Goal: Information Seeking & Learning: Learn about a topic

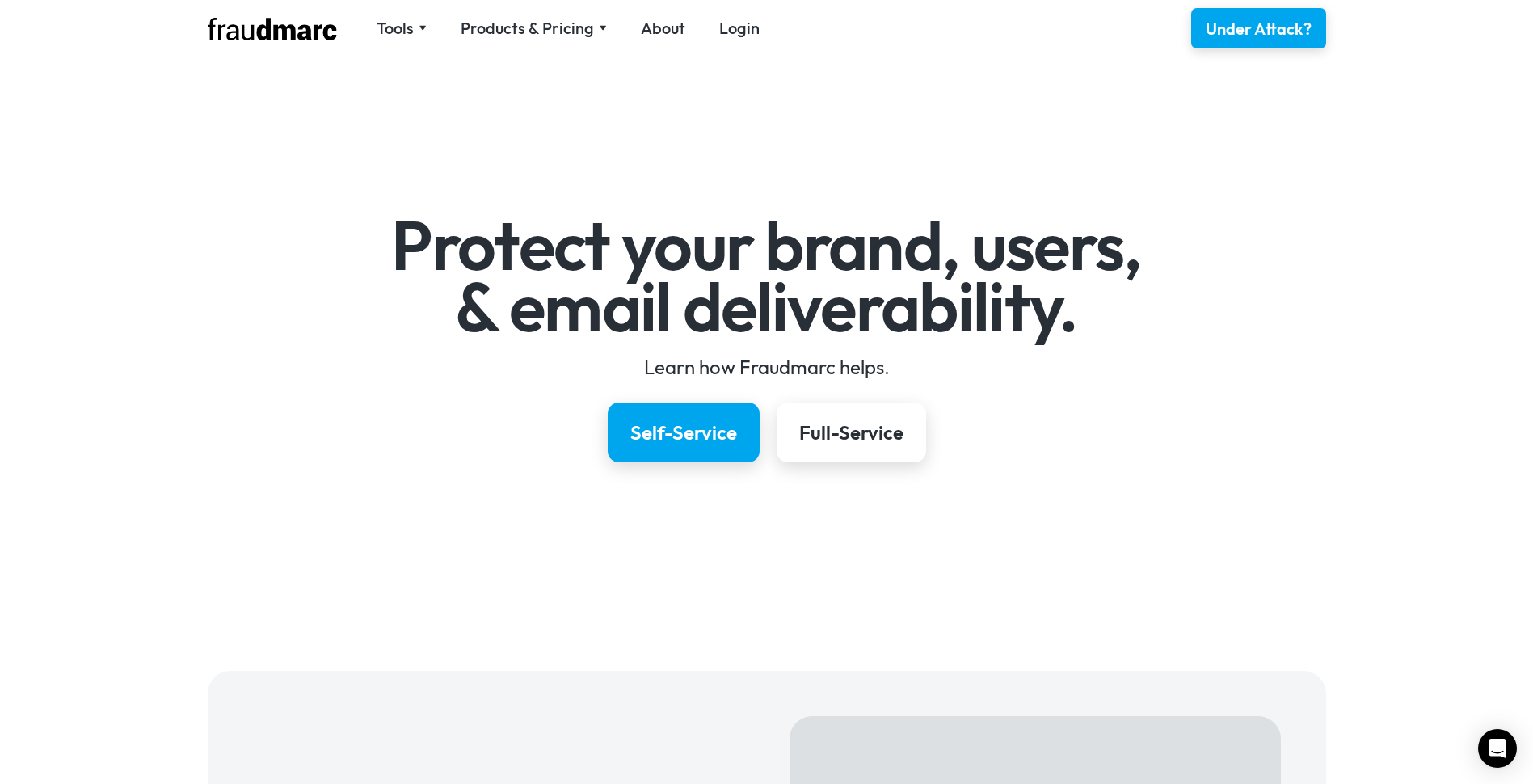
click at [742, 30] on link "Login" at bounding box center [740, 28] width 41 height 23
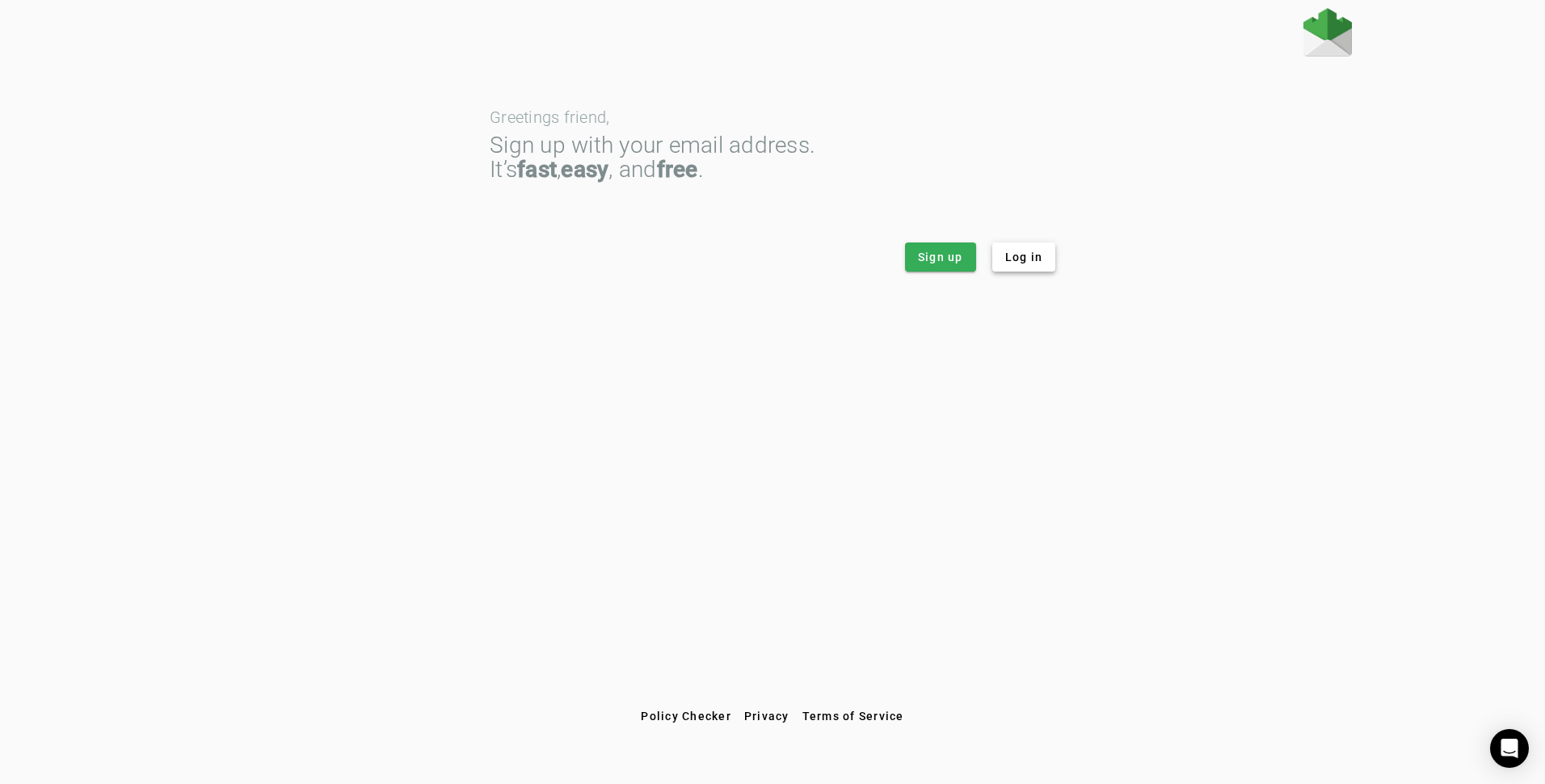
click at [1016, 262] on span "Log in" at bounding box center [1024, 257] width 38 height 17
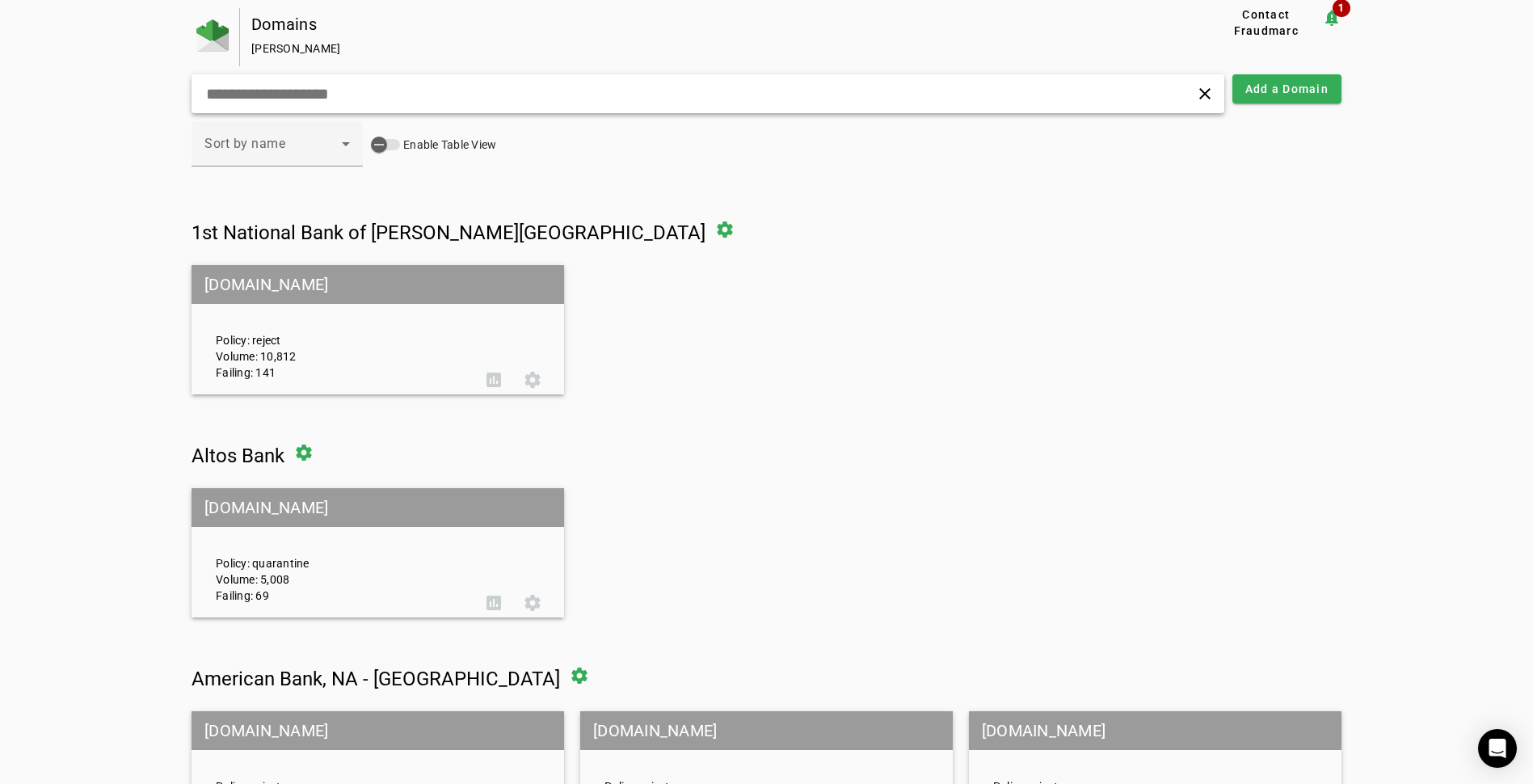
click at [519, 99] on input "text" at bounding box center [489, 93] width 568 height 19
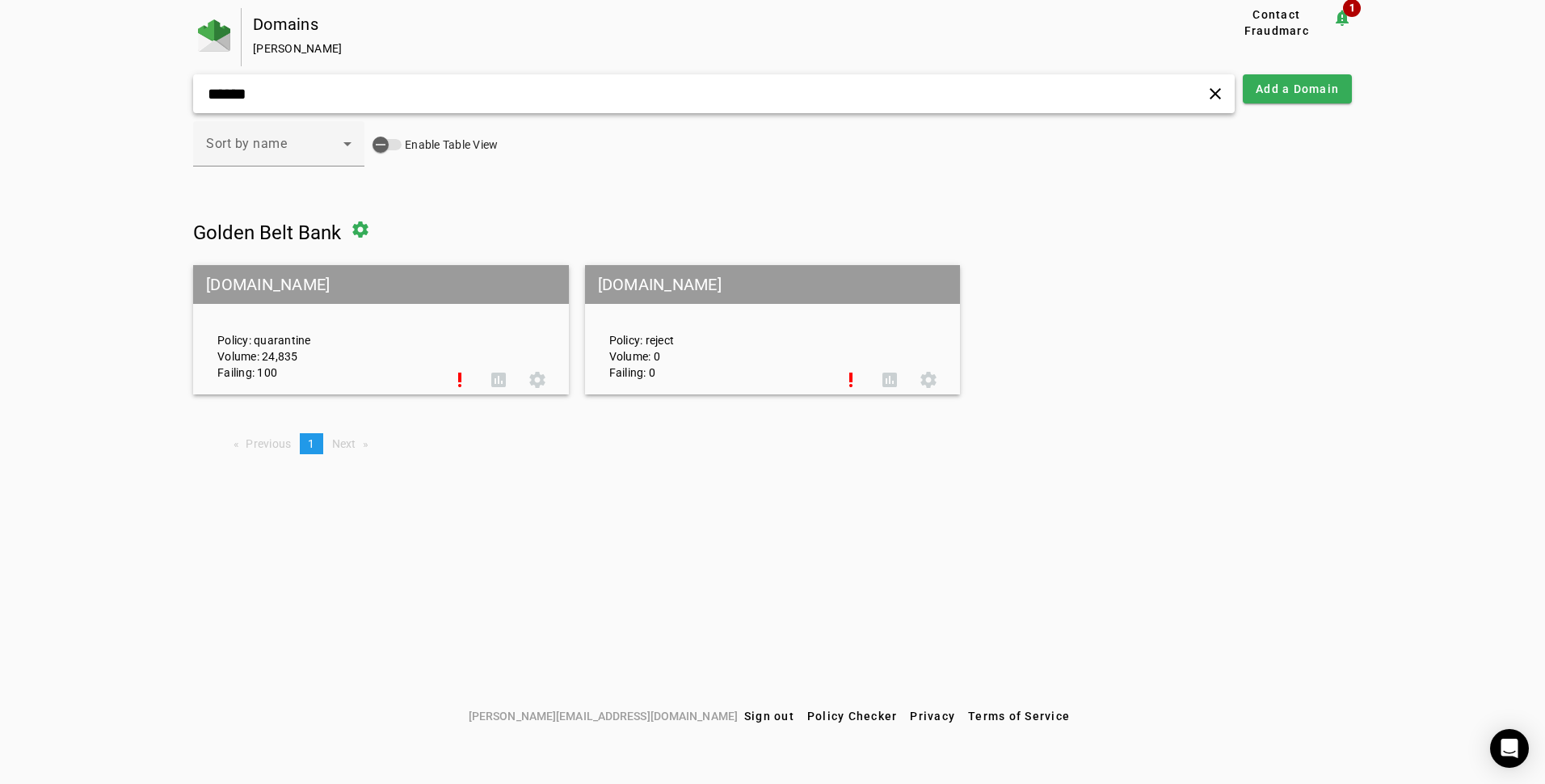
type input "******"
click at [504, 386] on span at bounding box center [499, 380] width 39 height 39
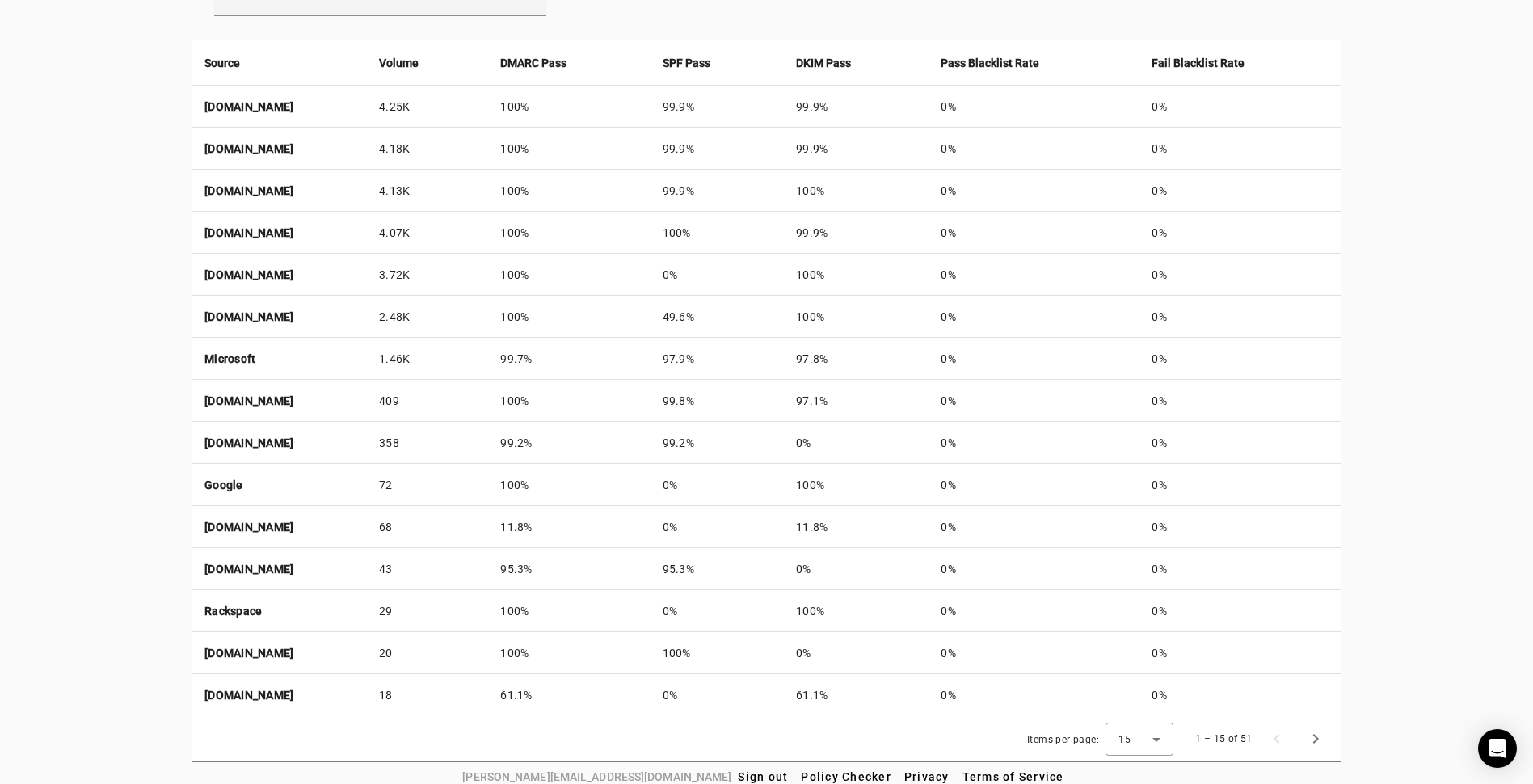
scroll to position [620, 0]
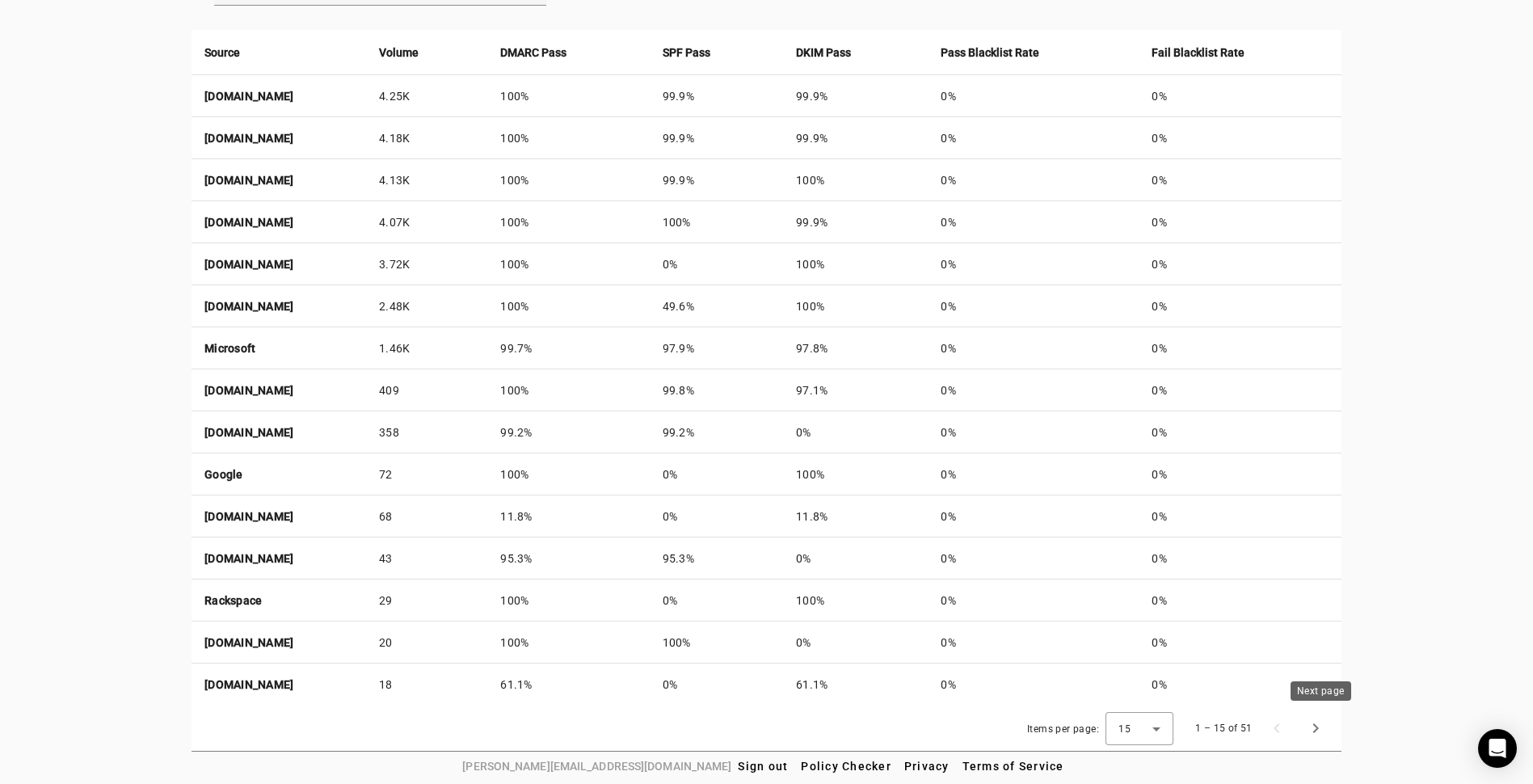
click at [1316, 731] on span "Next page" at bounding box center [1315, 728] width 39 height 39
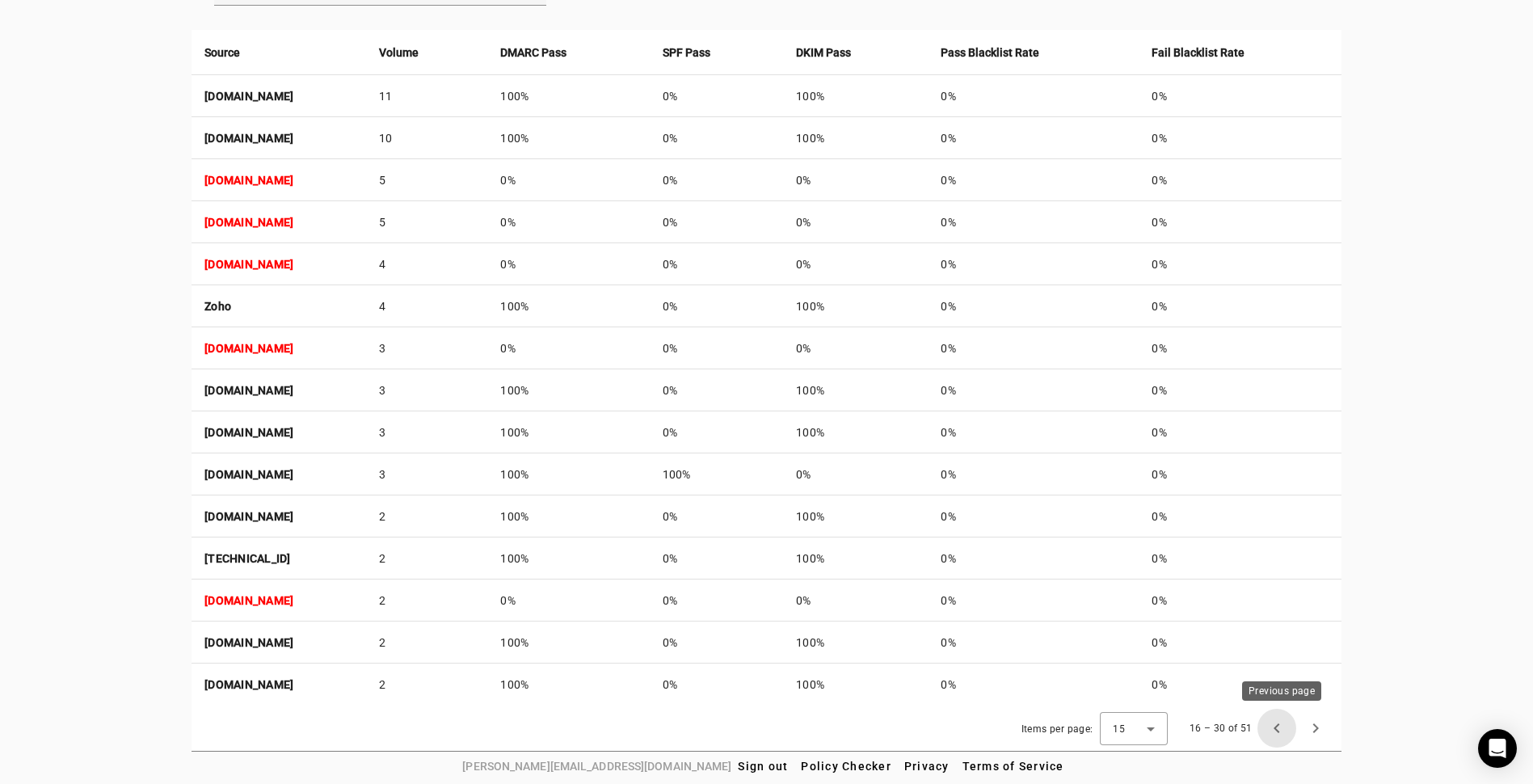
click at [1280, 722] on span "Previous page" at bounding box center [1277, 728] width 39 height 39
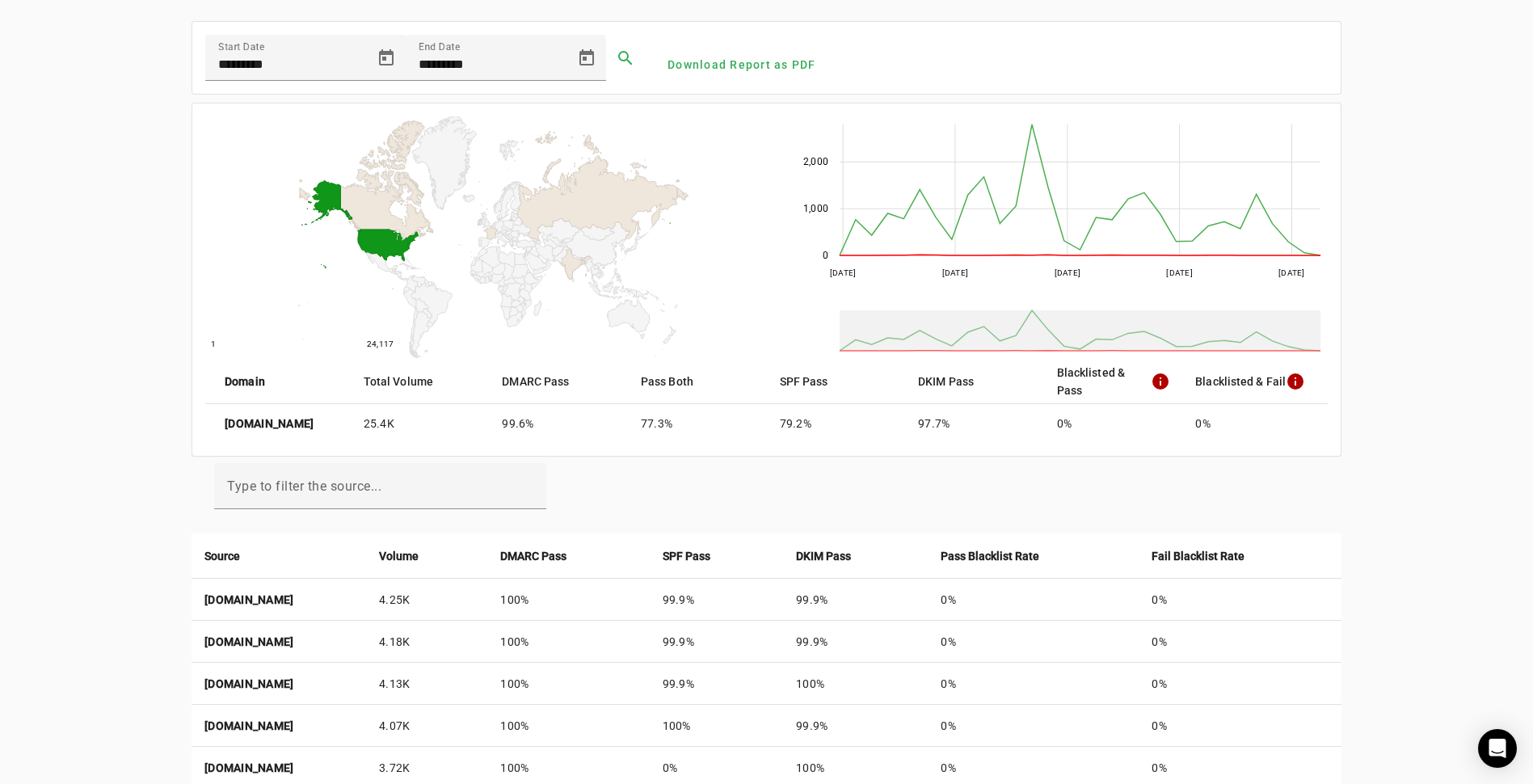
scroll to position [0, 0]
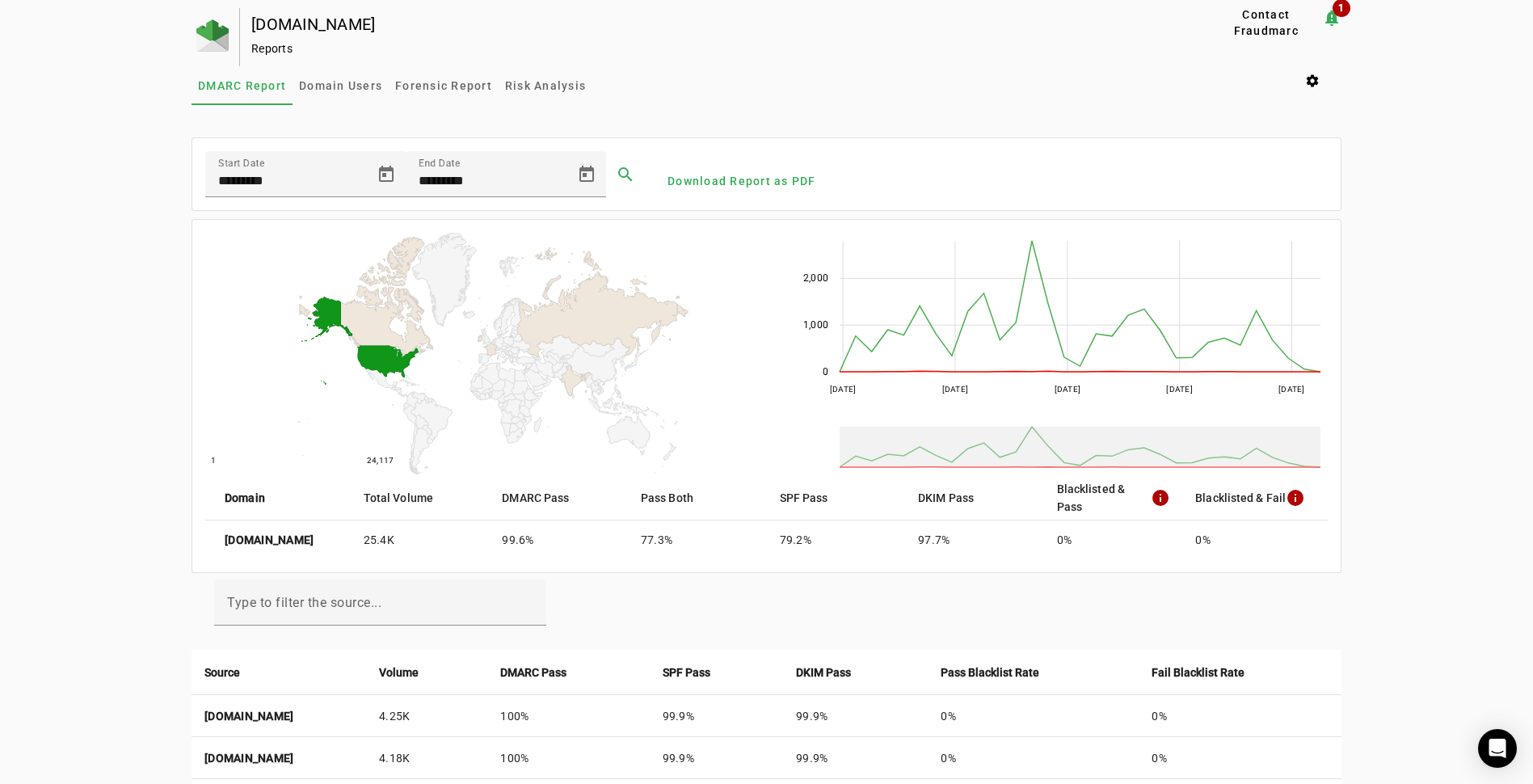
click at [747, 179] on span "Download Report as PDF" at bounding box center [742, 182] width 149 height 17
click at [1390, 215] on div "[DOMAIN_NAME] Reports Contact Fraudmarc notification_important 1 Reports DMARC …" at bounding box center [766, 690] width 1533 height 1363
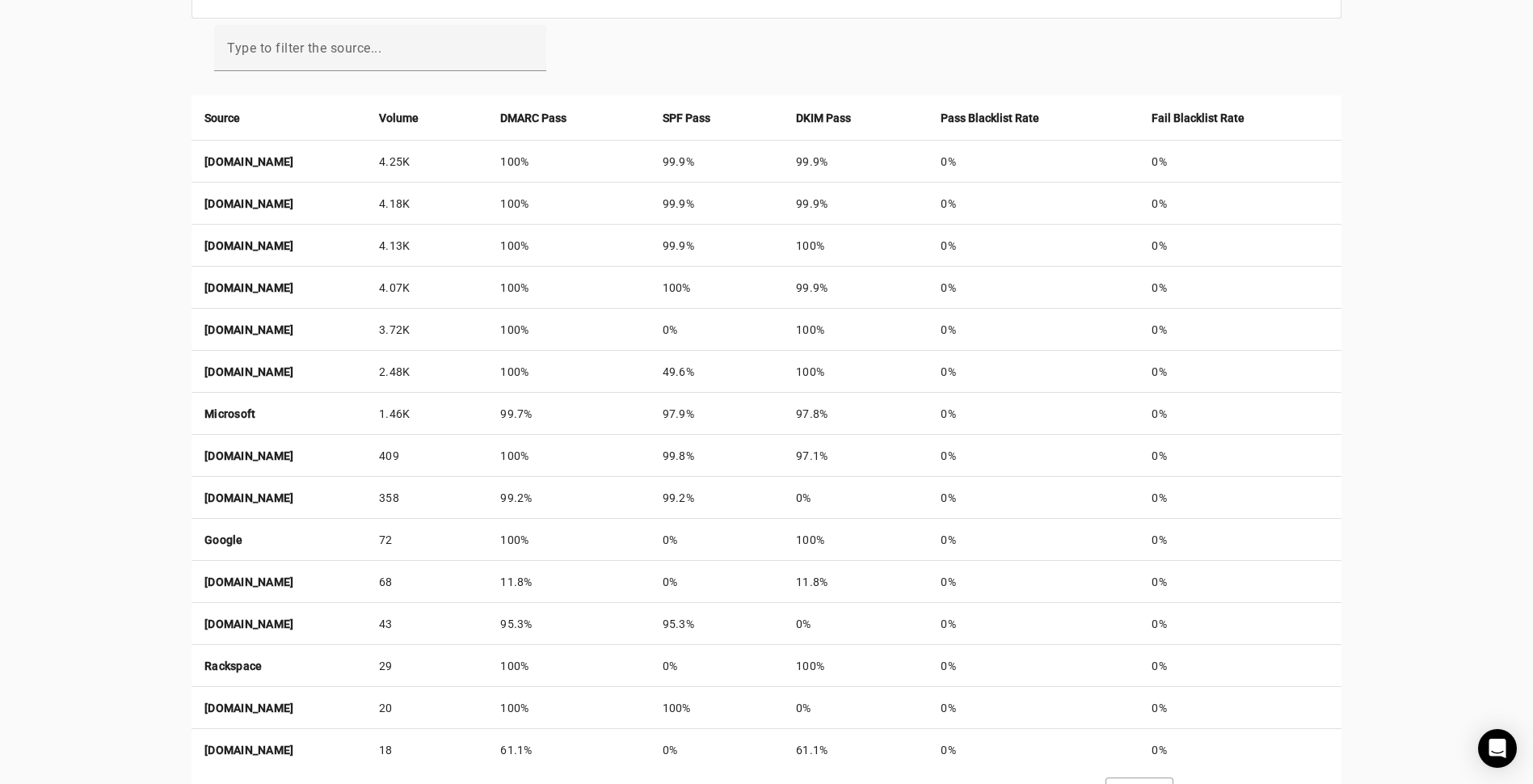
scroll to position [620, 0]
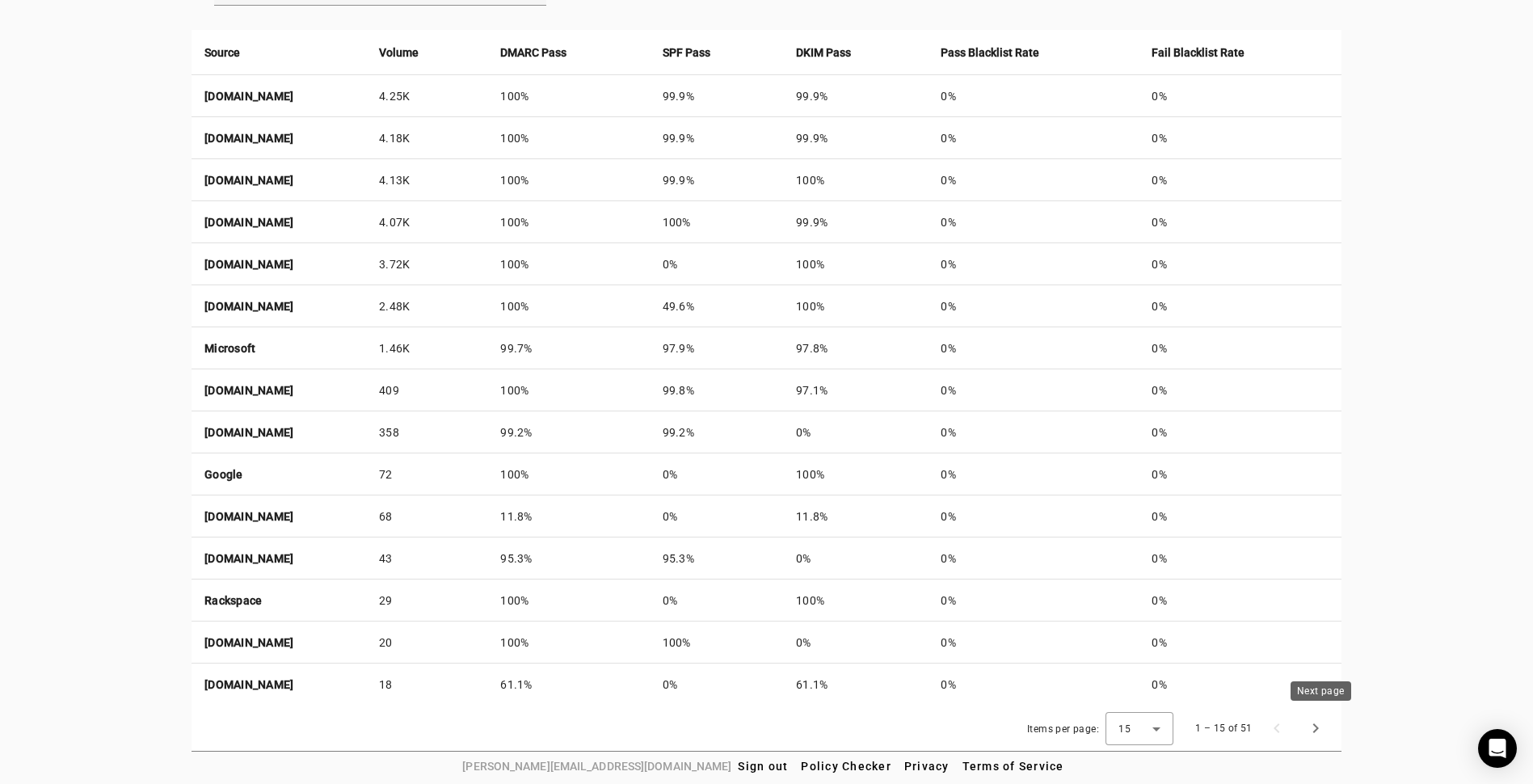
click at [1319, 722] on span "Next page" at bounding box center [1315, 728] width 39 height 39
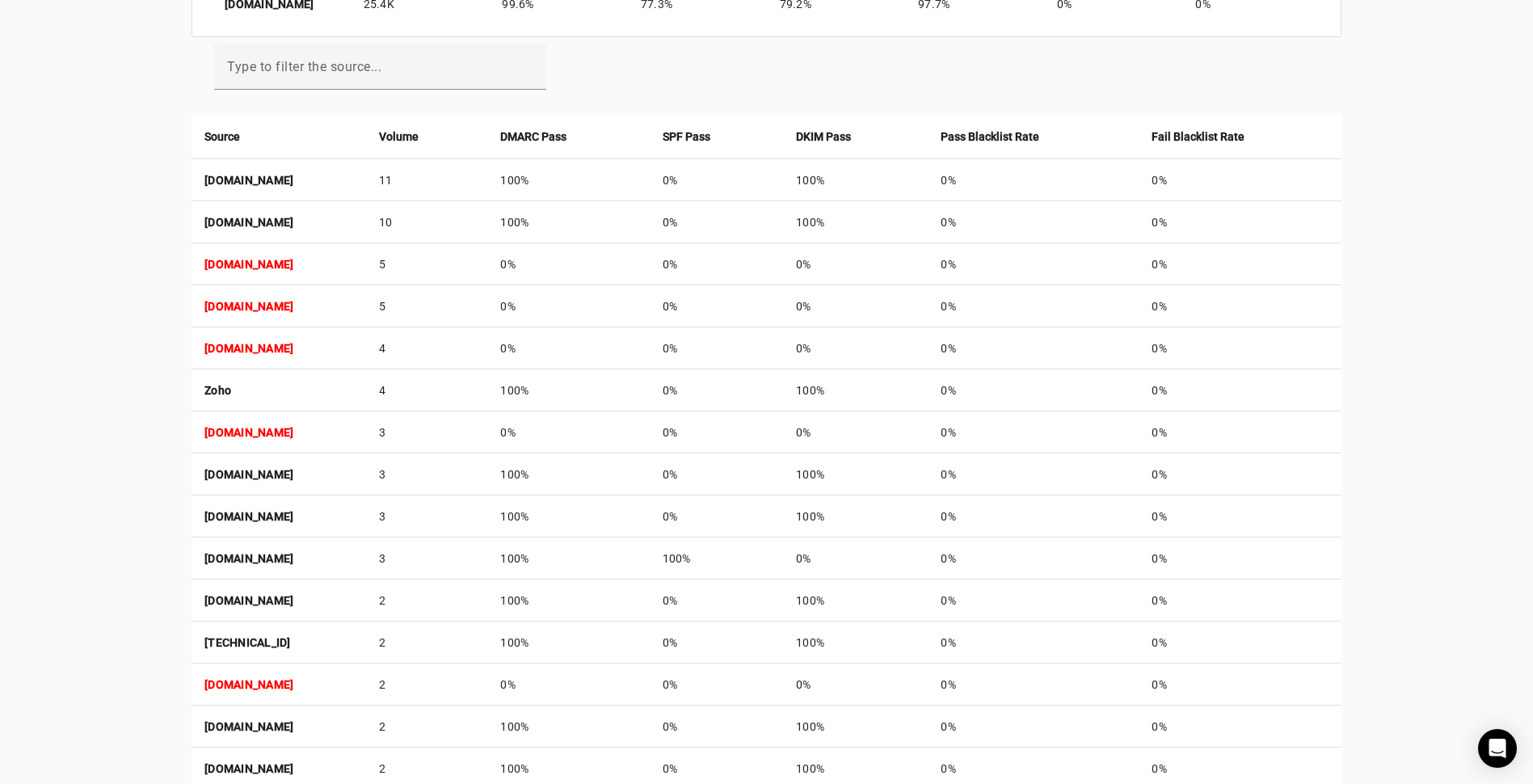
scroll to position [539, 0]
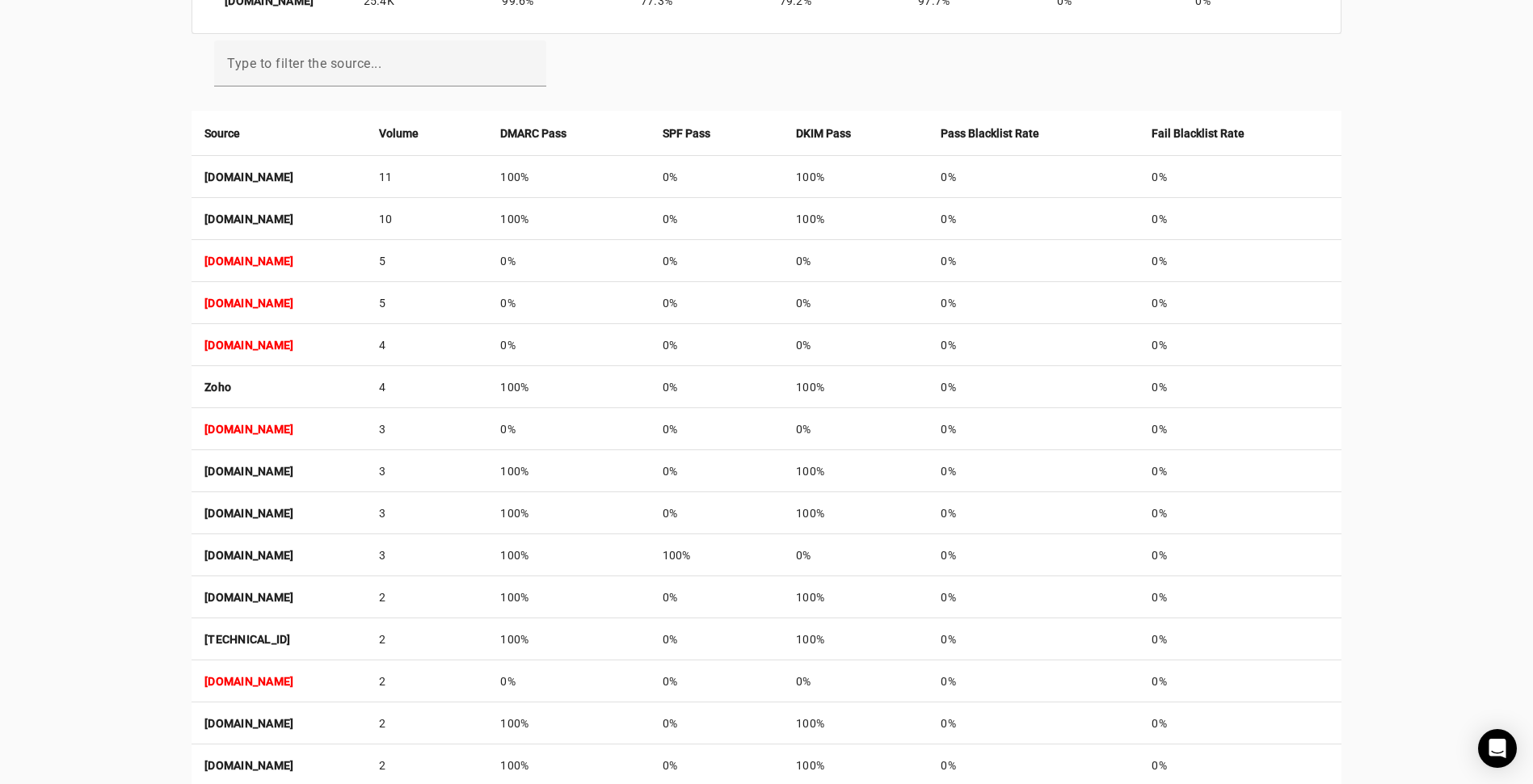
click at [293, 262] on strong "[DOMAIN_NAME]" at bounding box center [249, 261] width 89 height 13
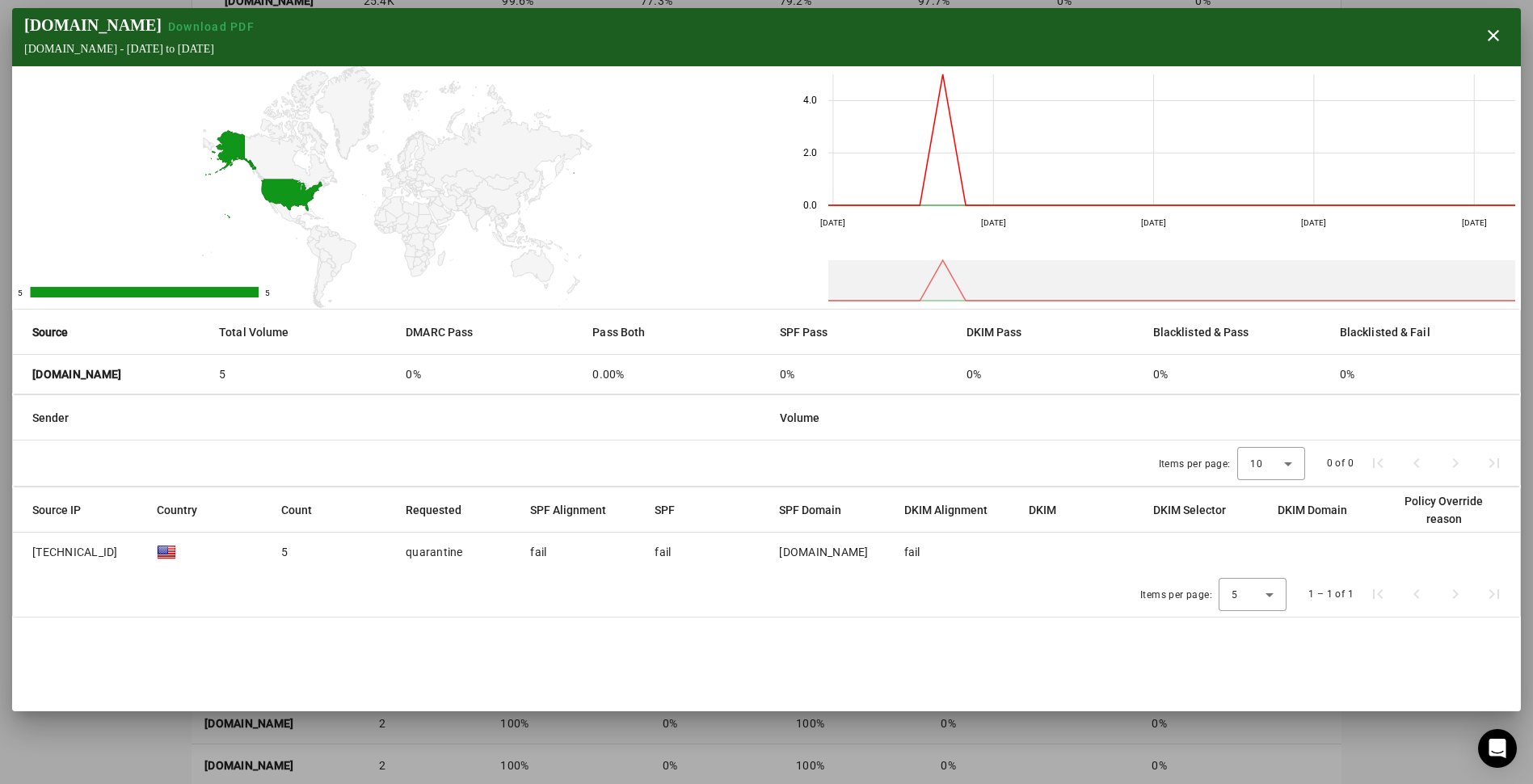
drag, startPoint x: 160, startPoint y: 378, endPoint x: 24, endPoint y: 384, distance: 136.1
click at [24, 384] on mat-cell "[DOMAIN_NAME]" at bounding box center [109, 374] width 193 height 39
copy strong "[DOMAIN_NAME]"
click at [358, 423] on mat-header-cell "Sender" at bounding box center [390, 417] width 755 height 45
click at [202, 30] on span "Download PDF" at bounding box center [211, 27] width 87 height 13
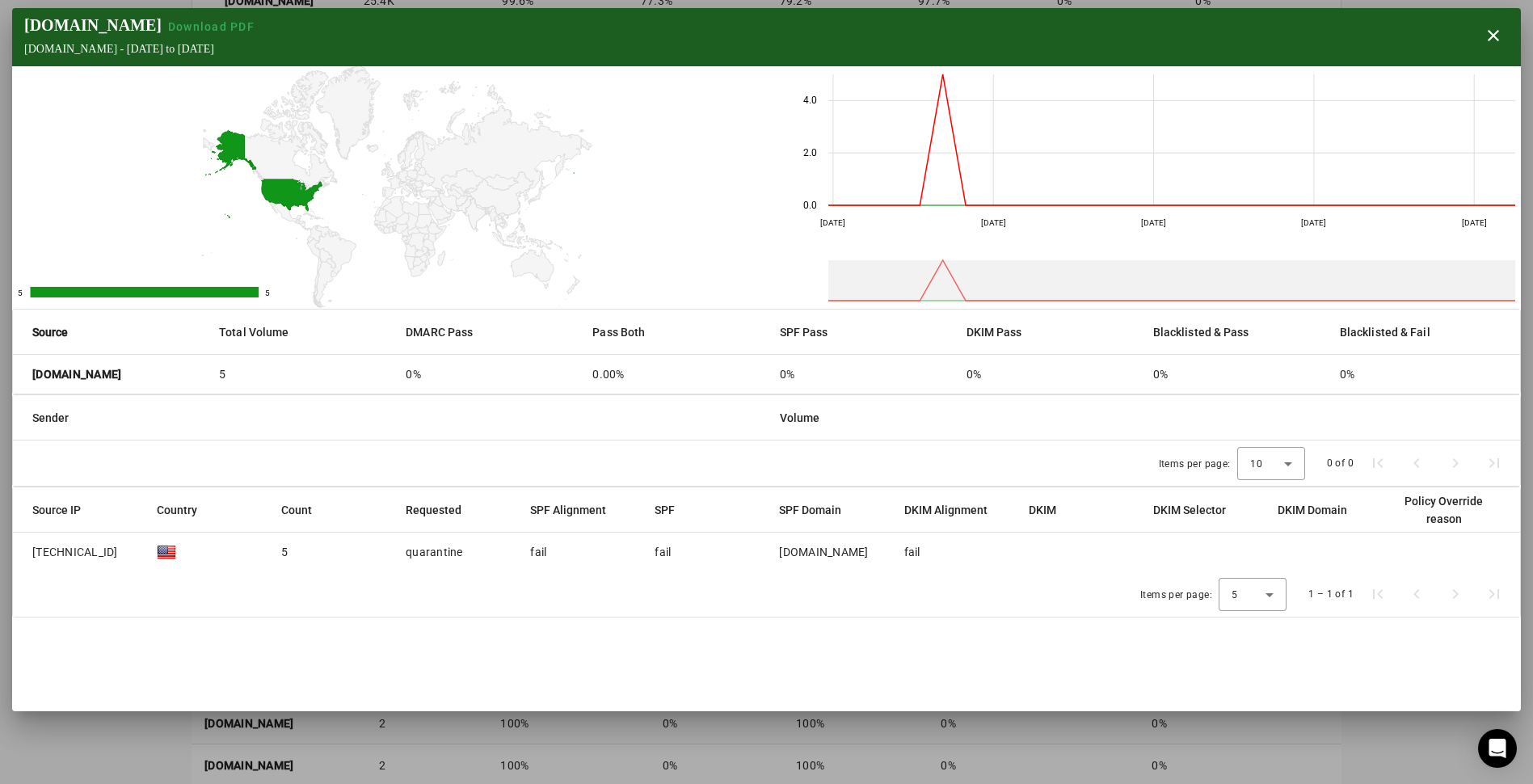
click at [1503, 39] on span "button" at bounding box center [1493, 36] width 39 height 39
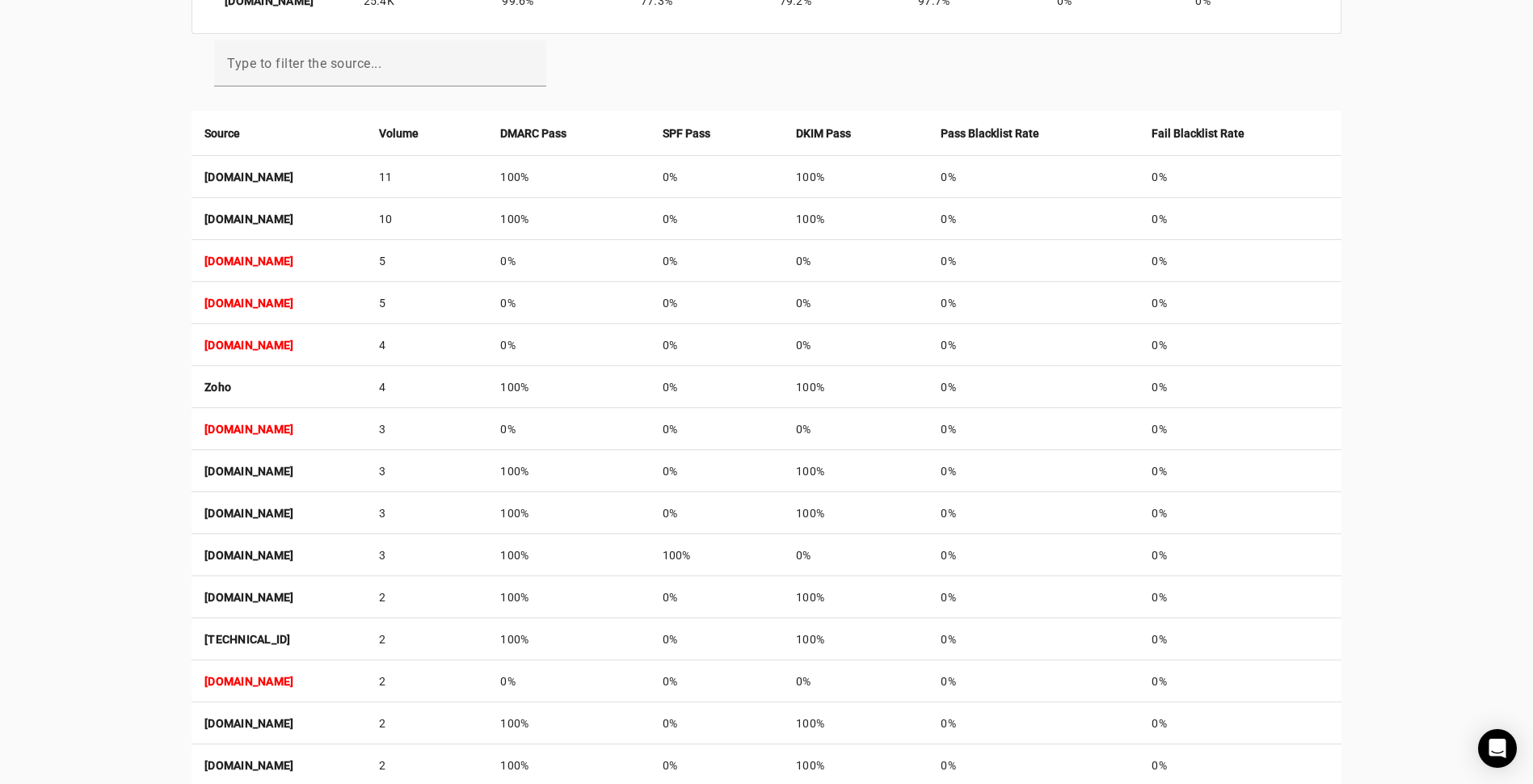
click at [267, 305] on strong "[DOMAIN_NAME]" at bounding box center [249, 303] width 89 height 13
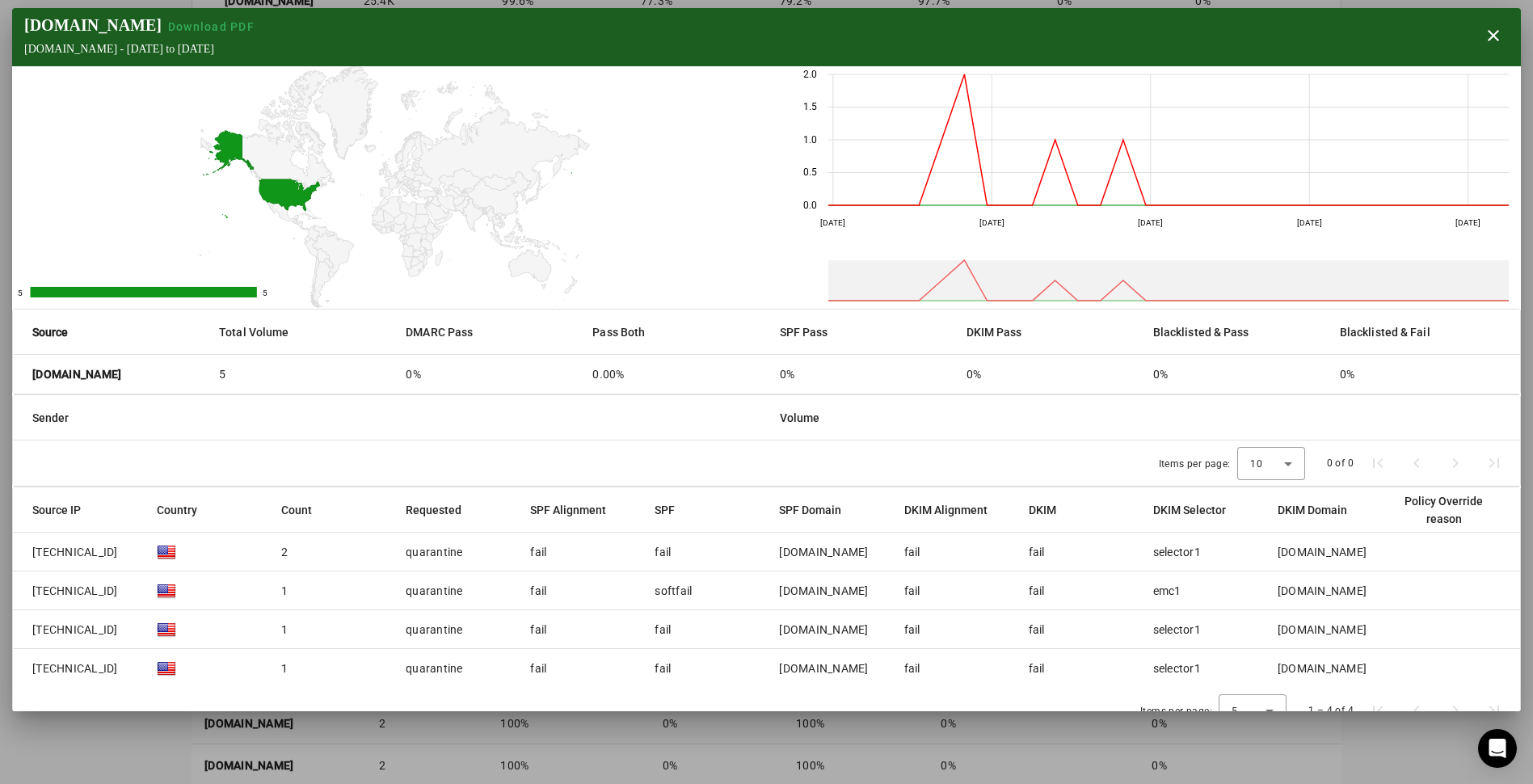
drag, startPoint x: 190, startPoint y: 388, endPoint x: 18, endPoint y: 368, distance: 173.2
click at [18, 368] on mat-cell "[DOMAIN_NAME]" at bounding box center [109, 374] width 193 height 39
copy strong "[DOMAIN_NAME]"
drag, startPoint x: 715, startPoint y: 264, endPoint x: 673, endPoint y: 244, distance: 46.5
click at [715, 264] on rect "A chart." at bounding box center [389, 187] width 755 height 243
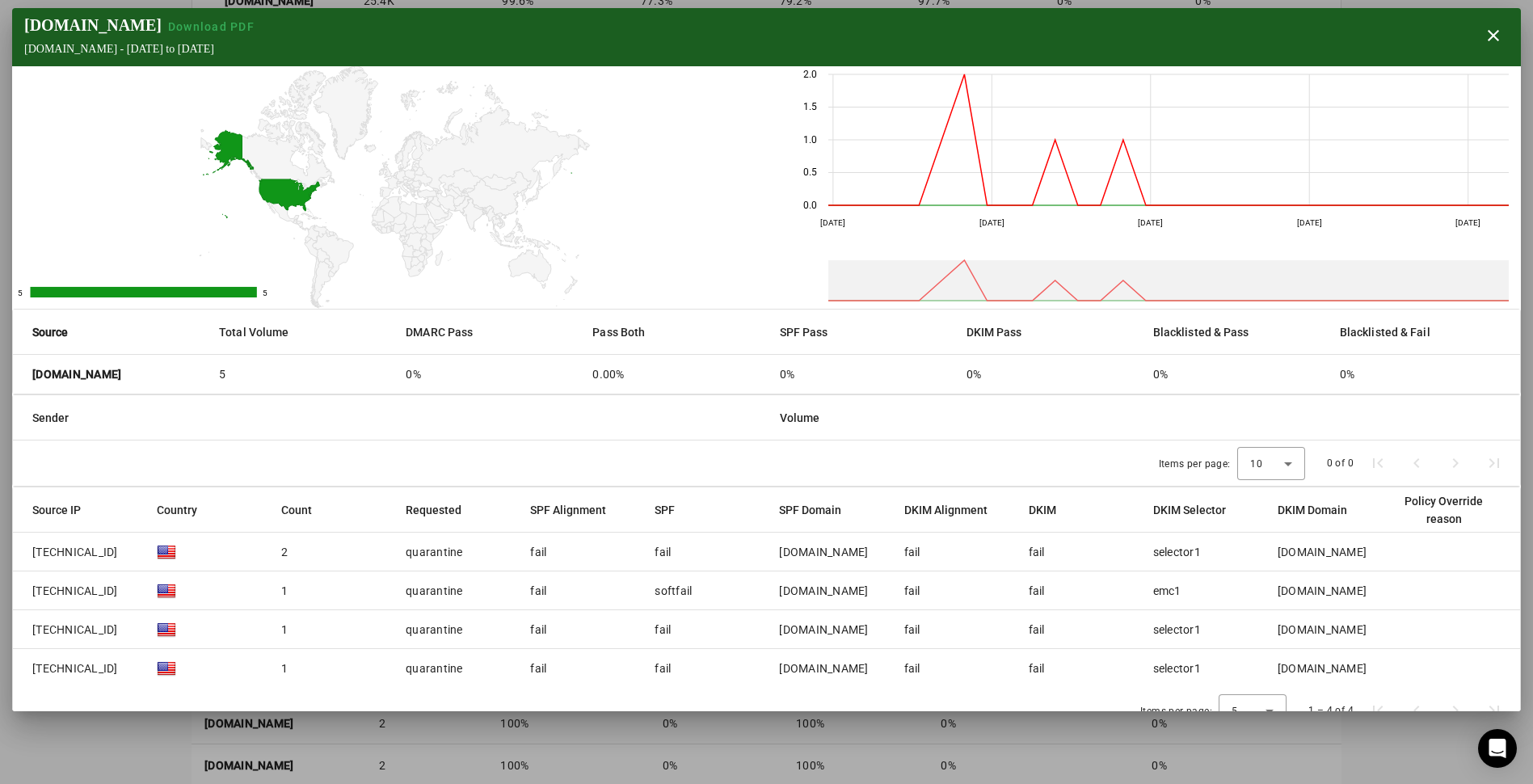
click at [232, 30] on span "Download PDF" at bounding box center [211, 27] width 87 height 13
click at [1486, 36] on span "button" at bounding box center [1493, 36] width 39 height 39
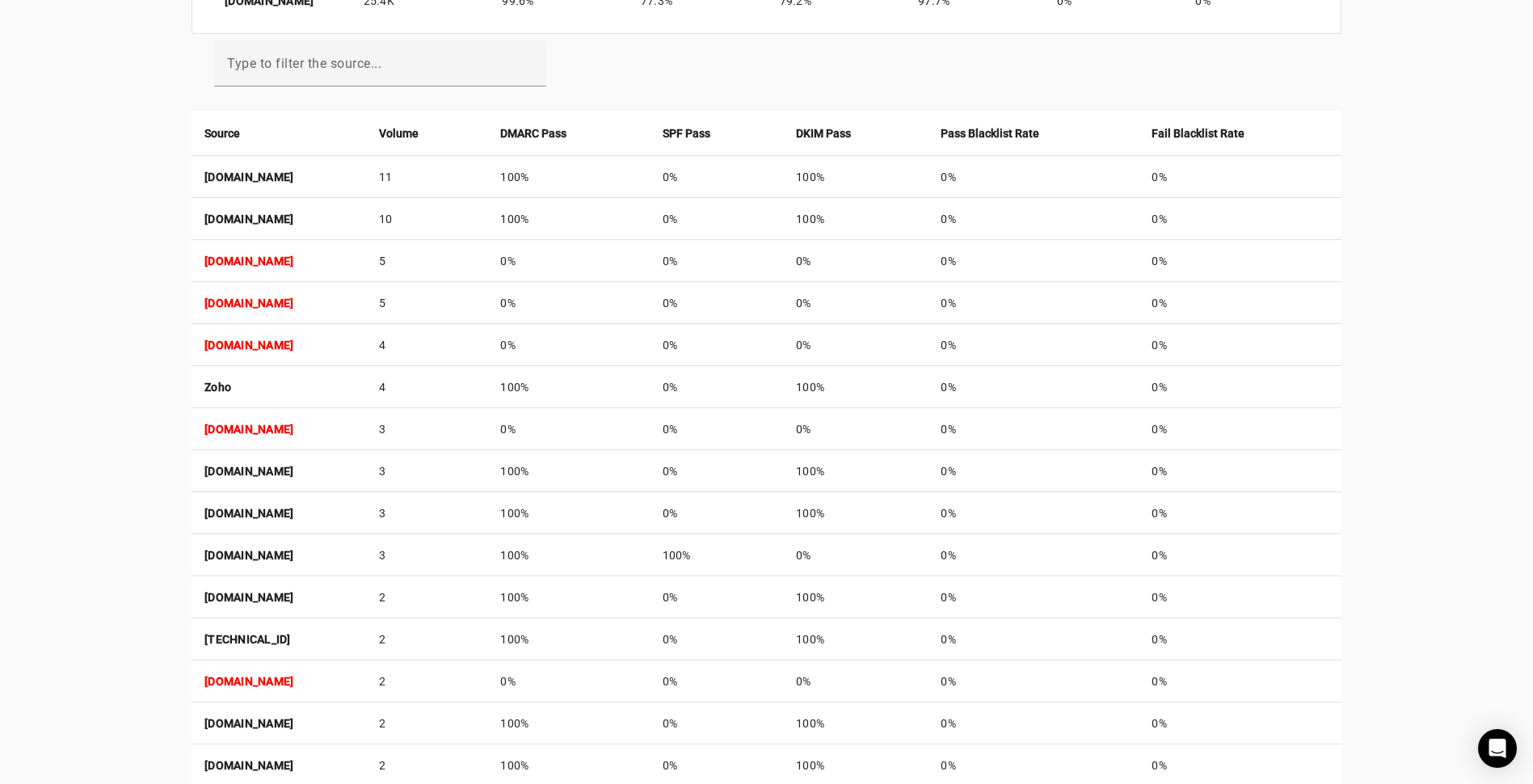
click at [286, 346] on strong "[DOMAIN_NAME]" at bounding box center [249, 345] width 89 height 13
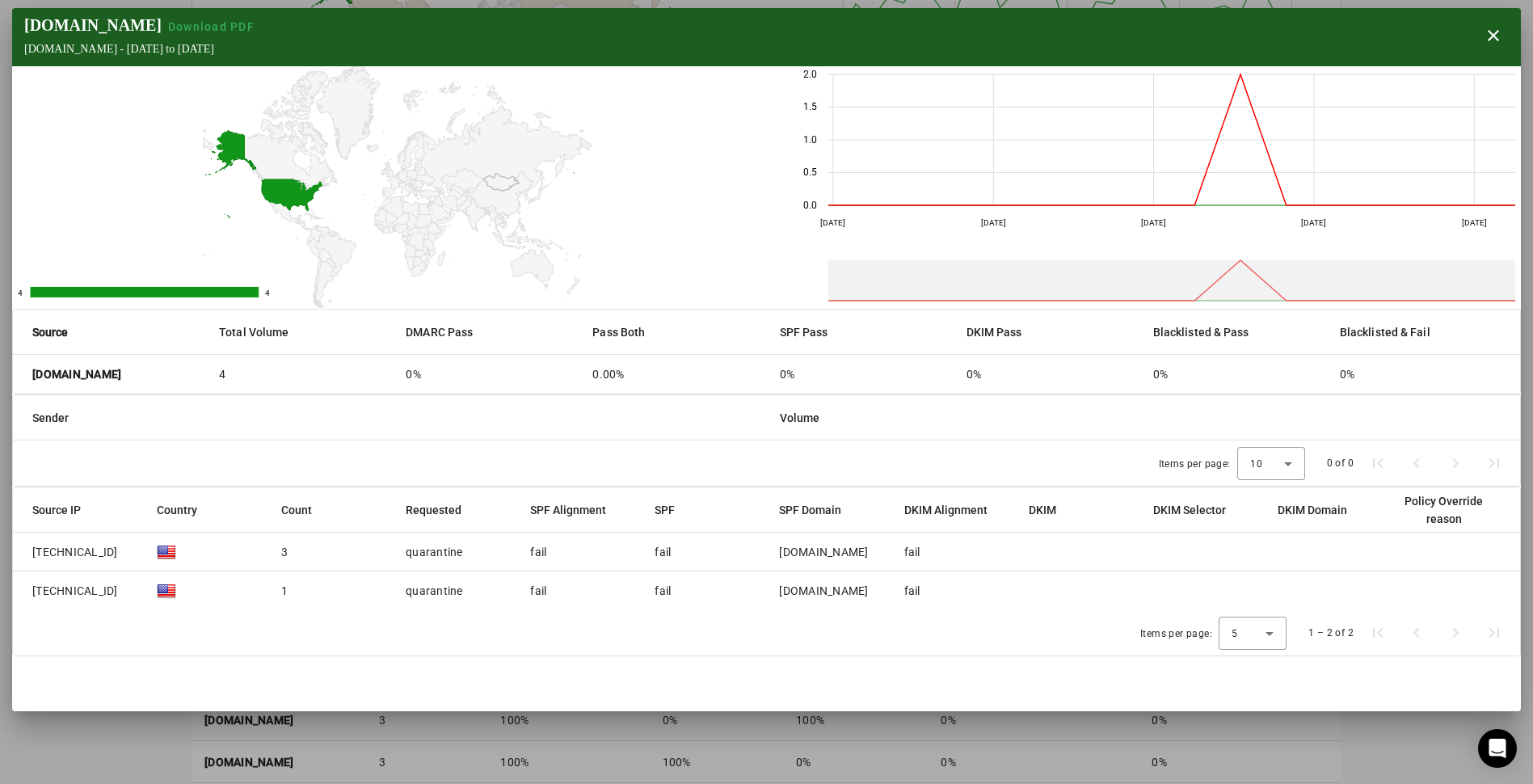
scroll to position [297, 0]
drag, startPoint x: 132, startPoint y: 382, endPoint x: 19, endPoint y: 369, distance: 113.7
click at [19, 369] on mat-cell "[DOMAIN_NAME]" at bounding box center [109, 374] width 193 height 39
copy strong "[DOMAIN_NAME]"
click at [265, 422] on mat-header-cell "Sender" at bounding box center [390, 417] width 755 height 45
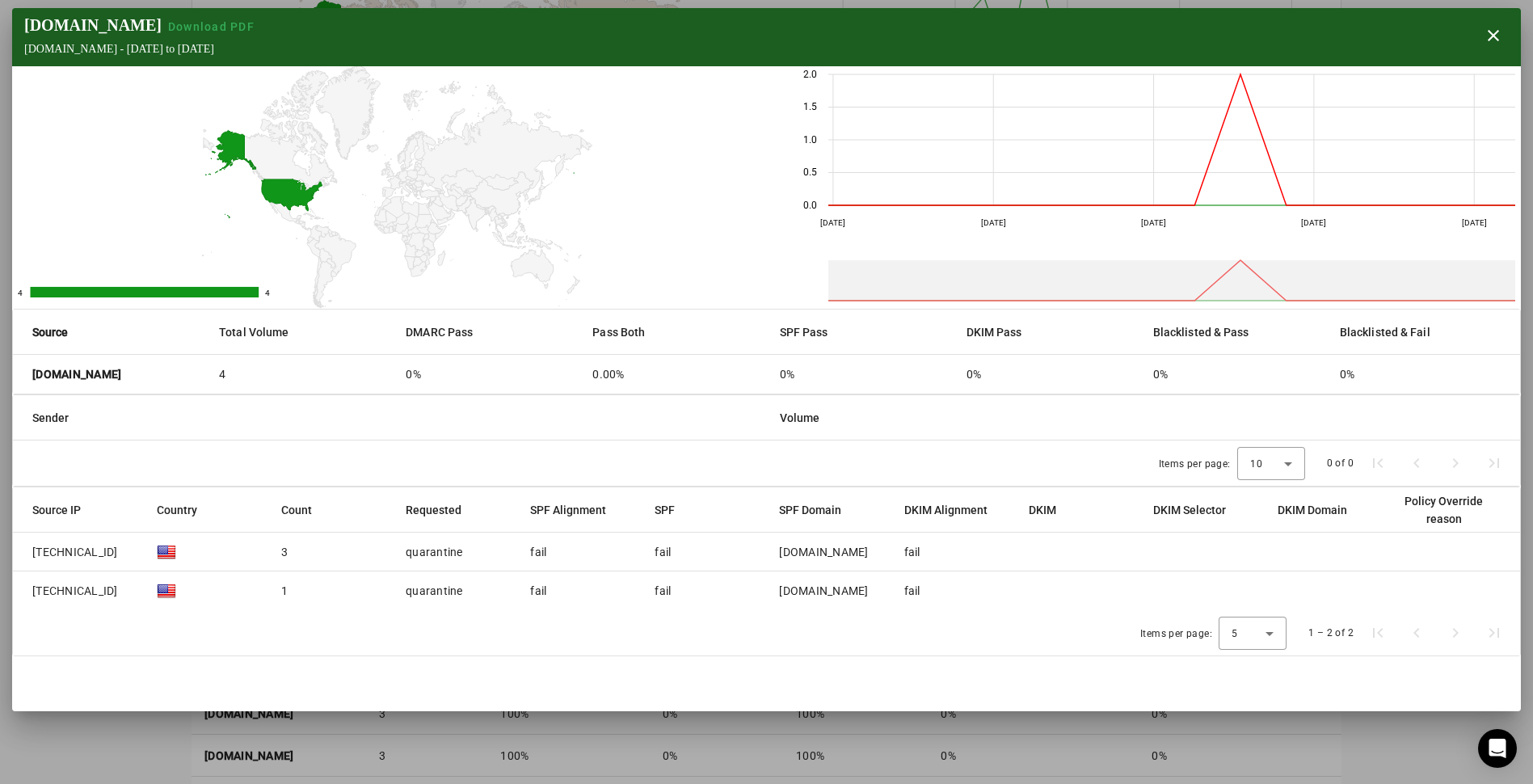
click at [234, 30] on span "Download PDF" at bounding box center [211, 27] width 87 height 13
click at [1505, 39] on span "button" at bounding box center [1493, 36] width 39 height 39
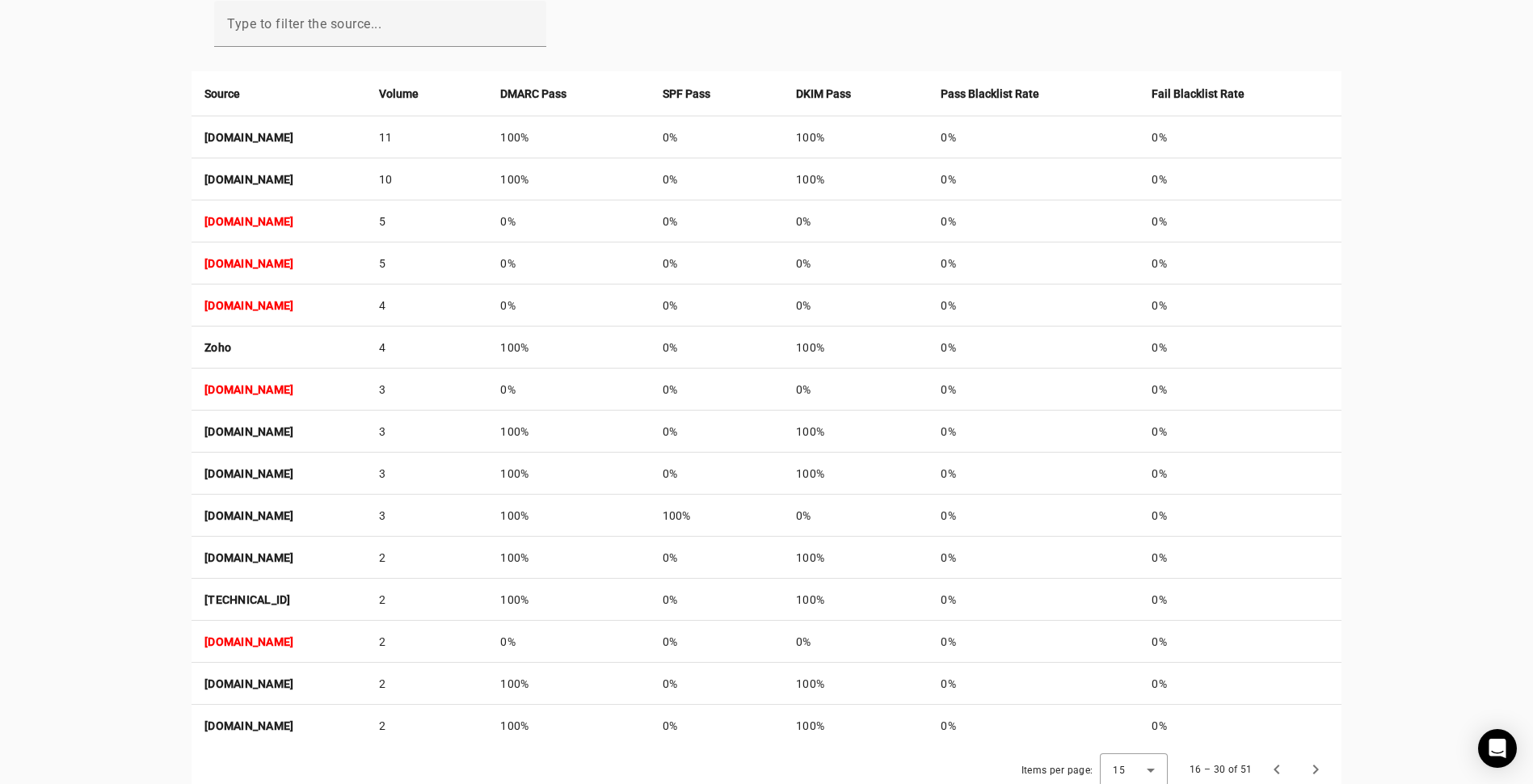
scroll to position [620, 0]
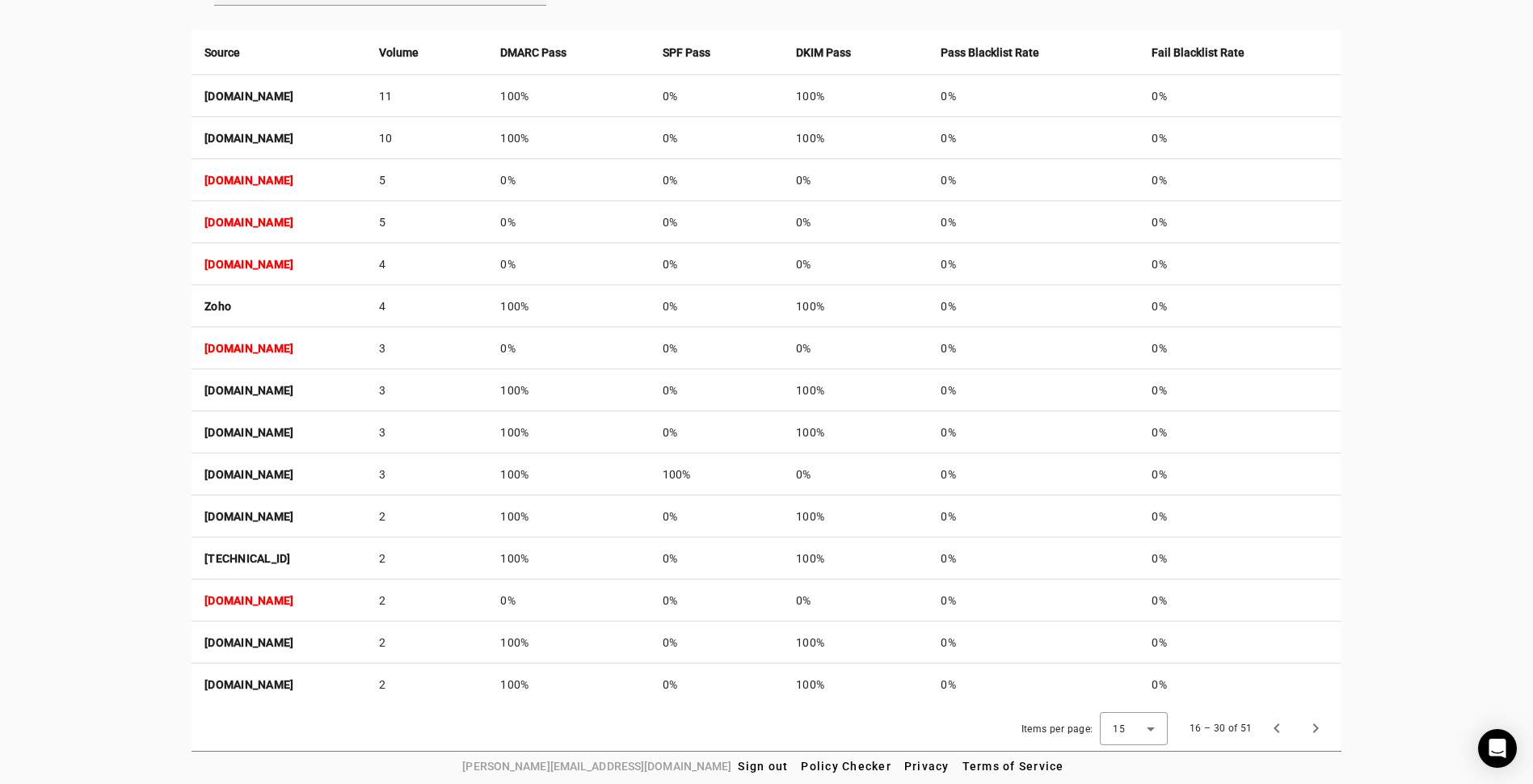
click at [259, 344] on strong "[DOMAIN_NAME]" at bounding box center [249, 349] width 89 height 13
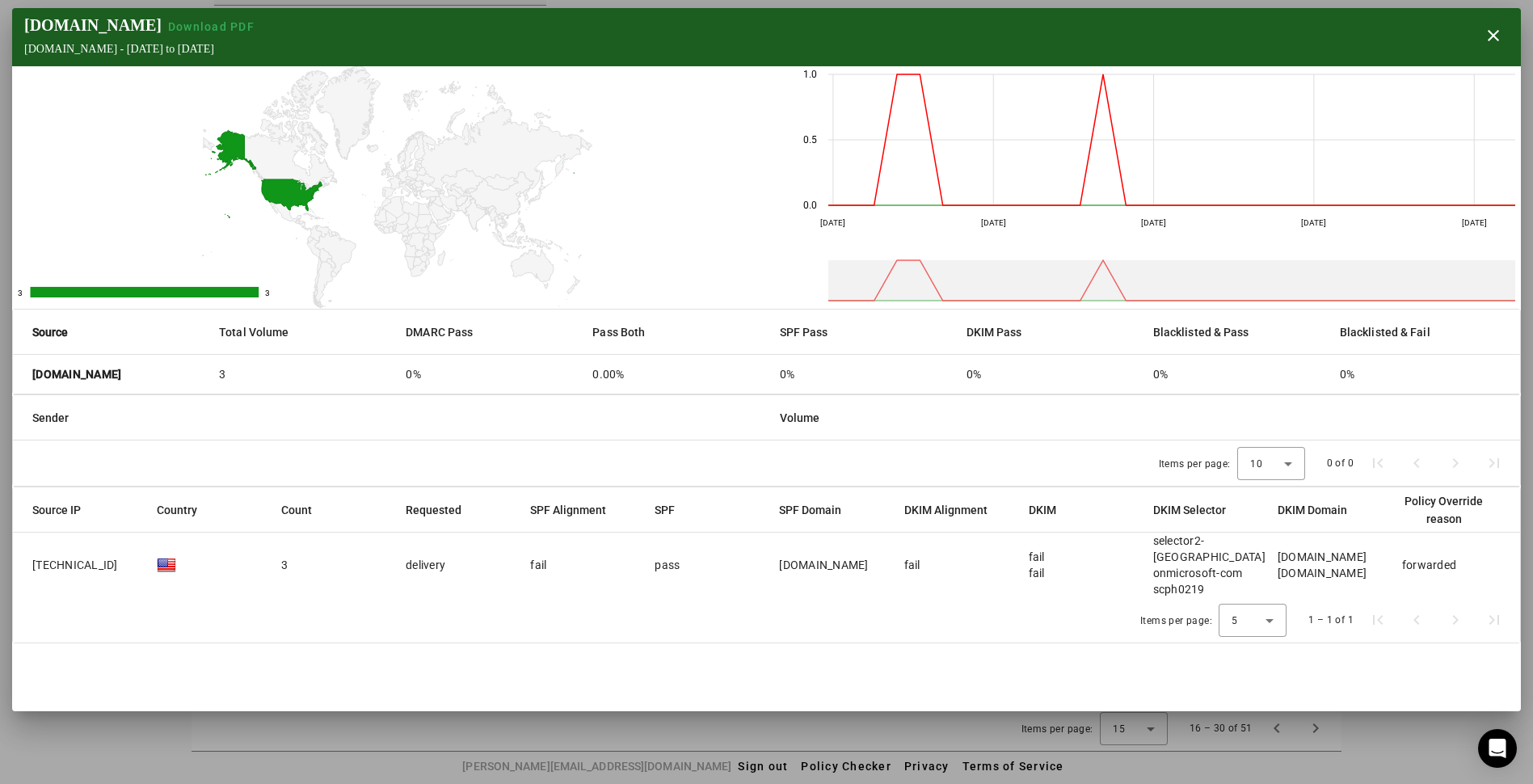
drag, startPoint x: 160, startPoint y: 385, endPoint x: 19, endPoint y: 373, distance: 141.5
click at [19, 373] on mat-cell "[DOMAIN_NAME]" at bounding box center [109, 374] width 193 height 39
copy strong "[DOMAIN_NAME]"
click at [223, 26] on span "Download PDF" at bounding box center [211, 27] width 87 height 13
click at [1499, 39] on span "button" at bounding box center [1493, 36] width 39 height 39
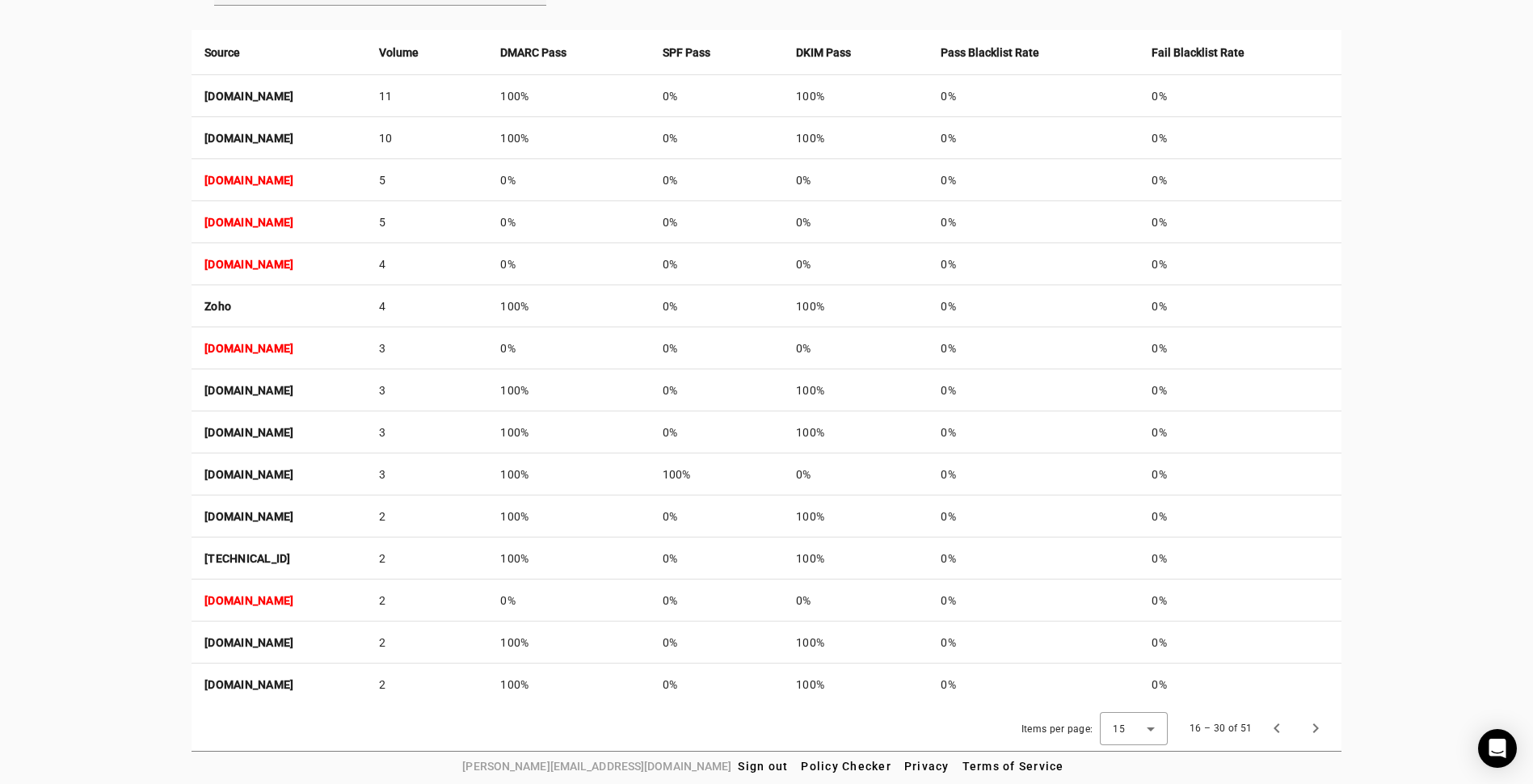
drag, startPoint x: 319, startPoint y: 604, endPoint x: 198, endPoint y: 612, distance: 121.3
click at [198, 612] on td "[DOMAIN_NAME]" at bounding box center [279, 600] width 174 height 42
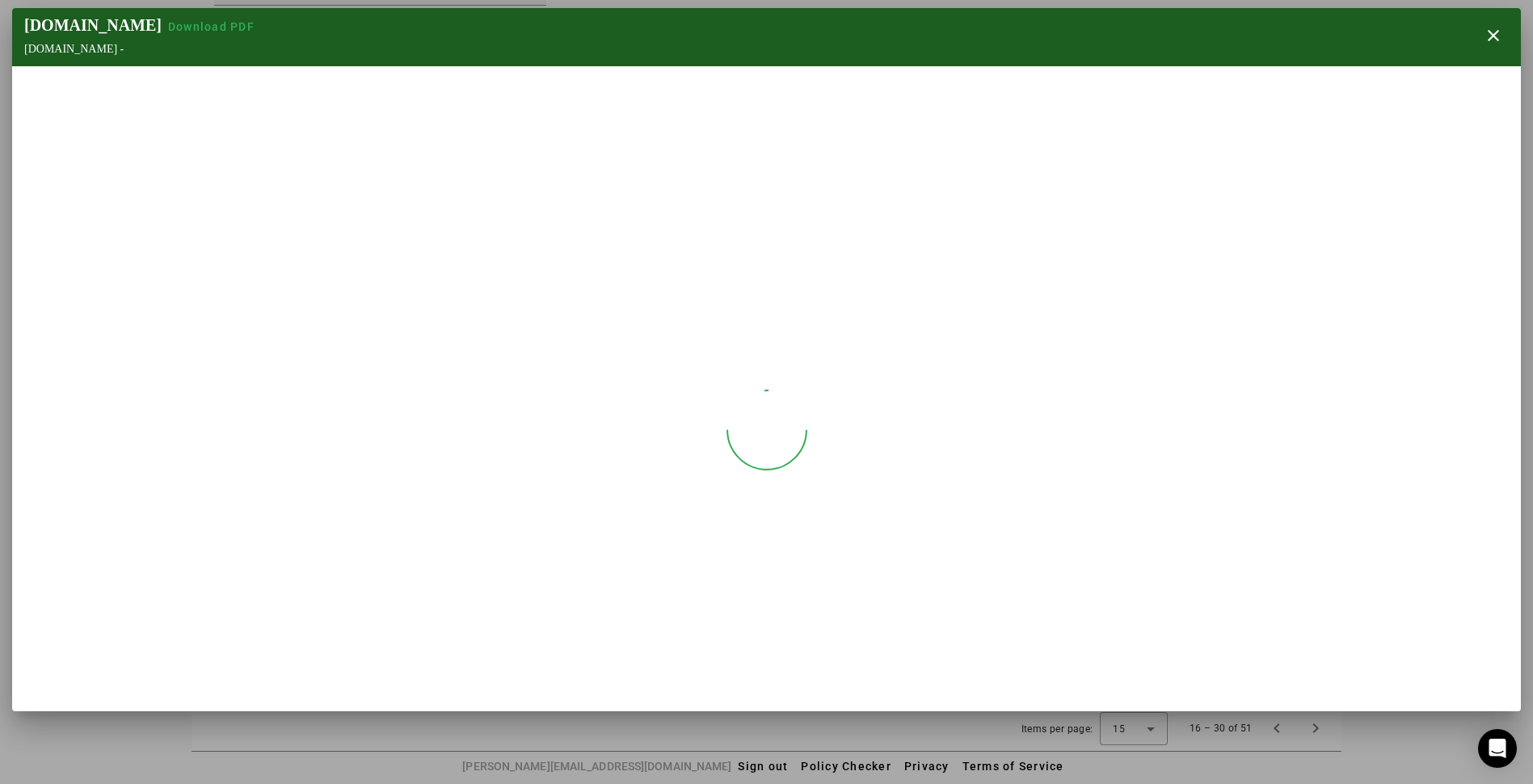
copy strong "[DOMAIN_NAME]"
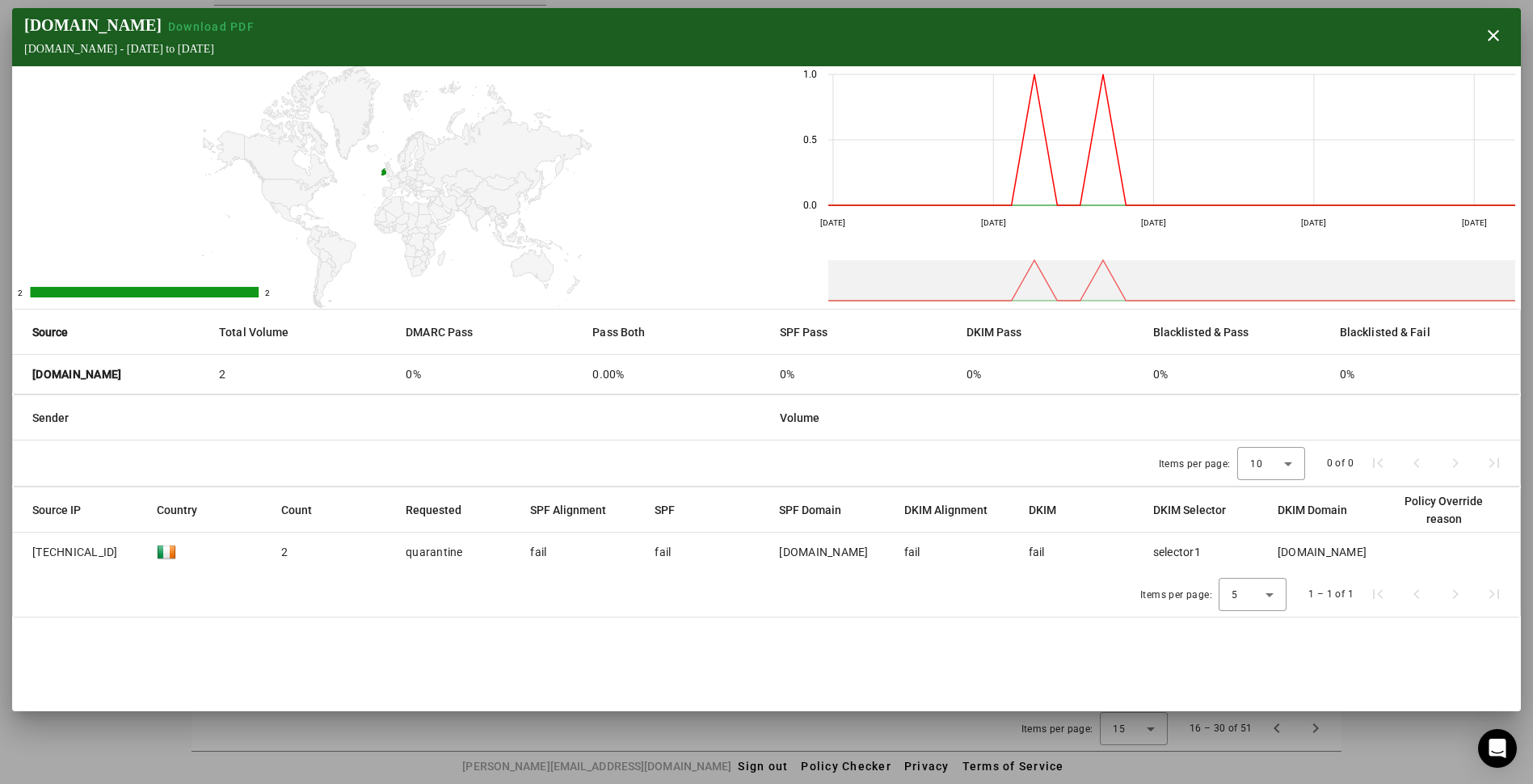
drag, startPoint x: 140, startPoint y: 384, endPoint x: 28, endPoint y: 382, distance: 112.0
click at [28, 382] on mat-cell "[DOMAIN_NAME]" at bounding box center [109, 374] width 193 height 39
copy strong "[DOMAIN_NAME]"
click at [754, 175] on rect "A chart." at bounding box center [392, 187] width 761 height 243
click at [219, 30] on span "Download PDF" at bounding box center [211, 27] width 87 height 13
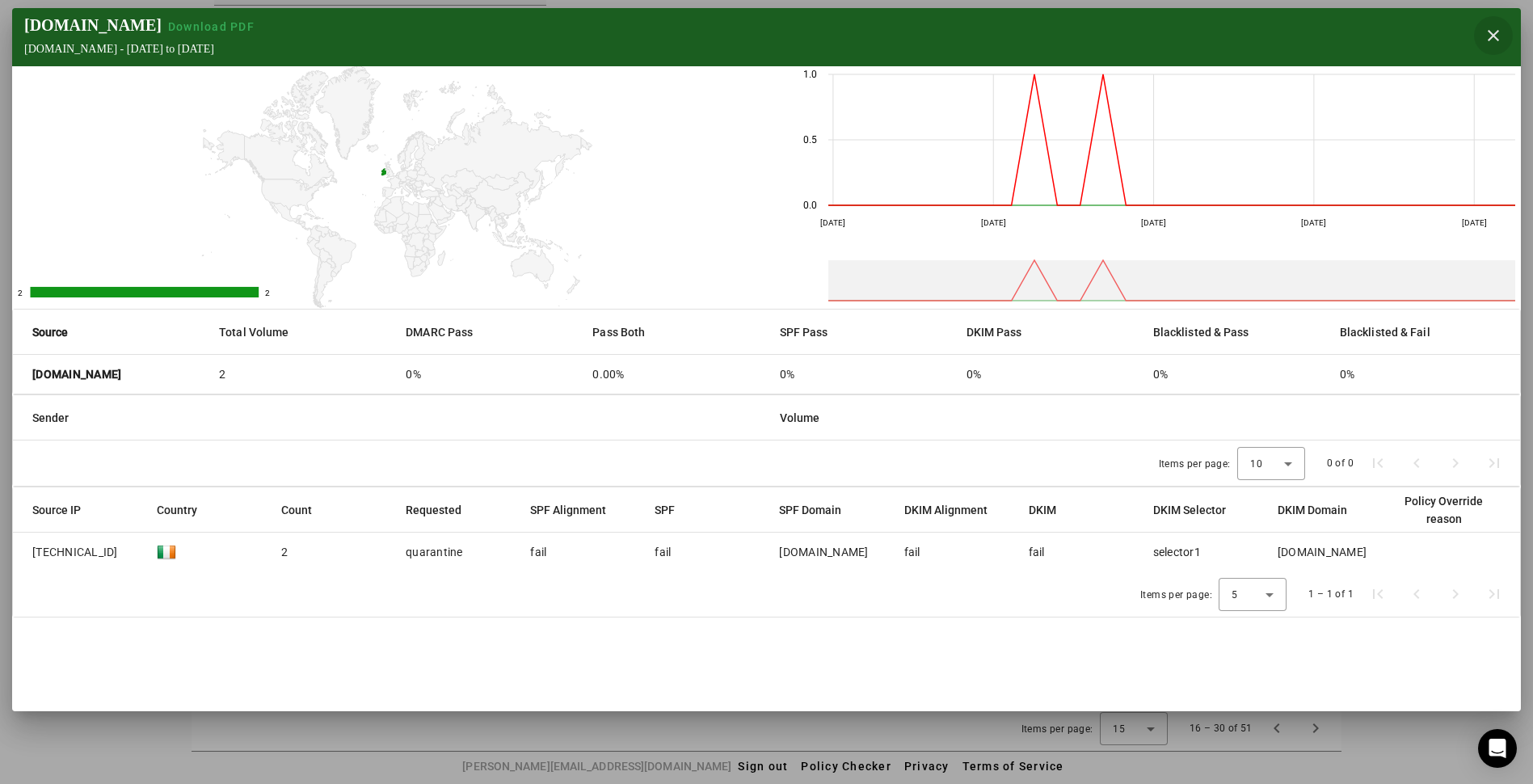
click at [1499, 36] on span "button" at bounding box center [1493, 36] width 39 height 39
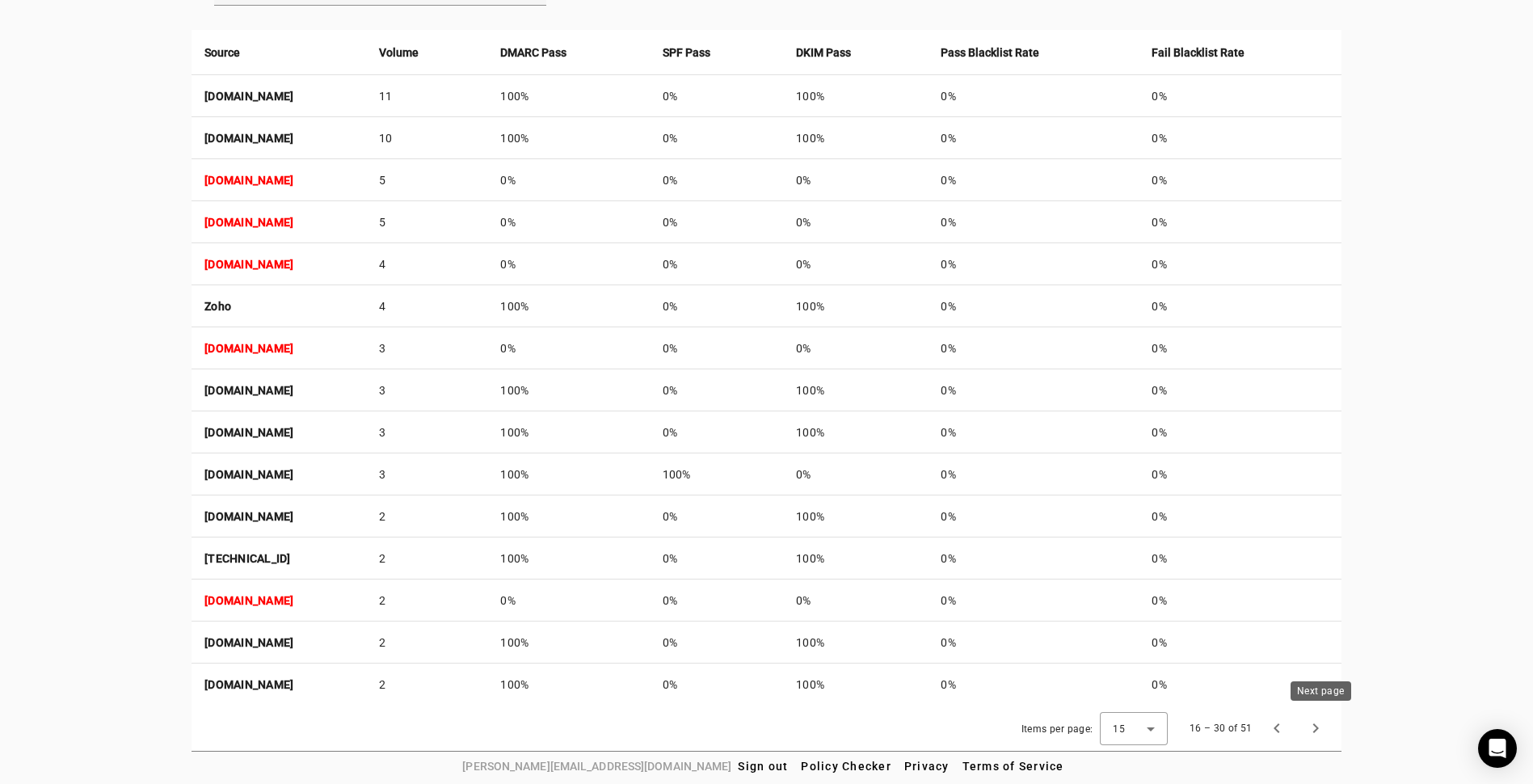
click at [1319, 729] on span "Next page" at bounding box center [1315, 728] width 39 height 39
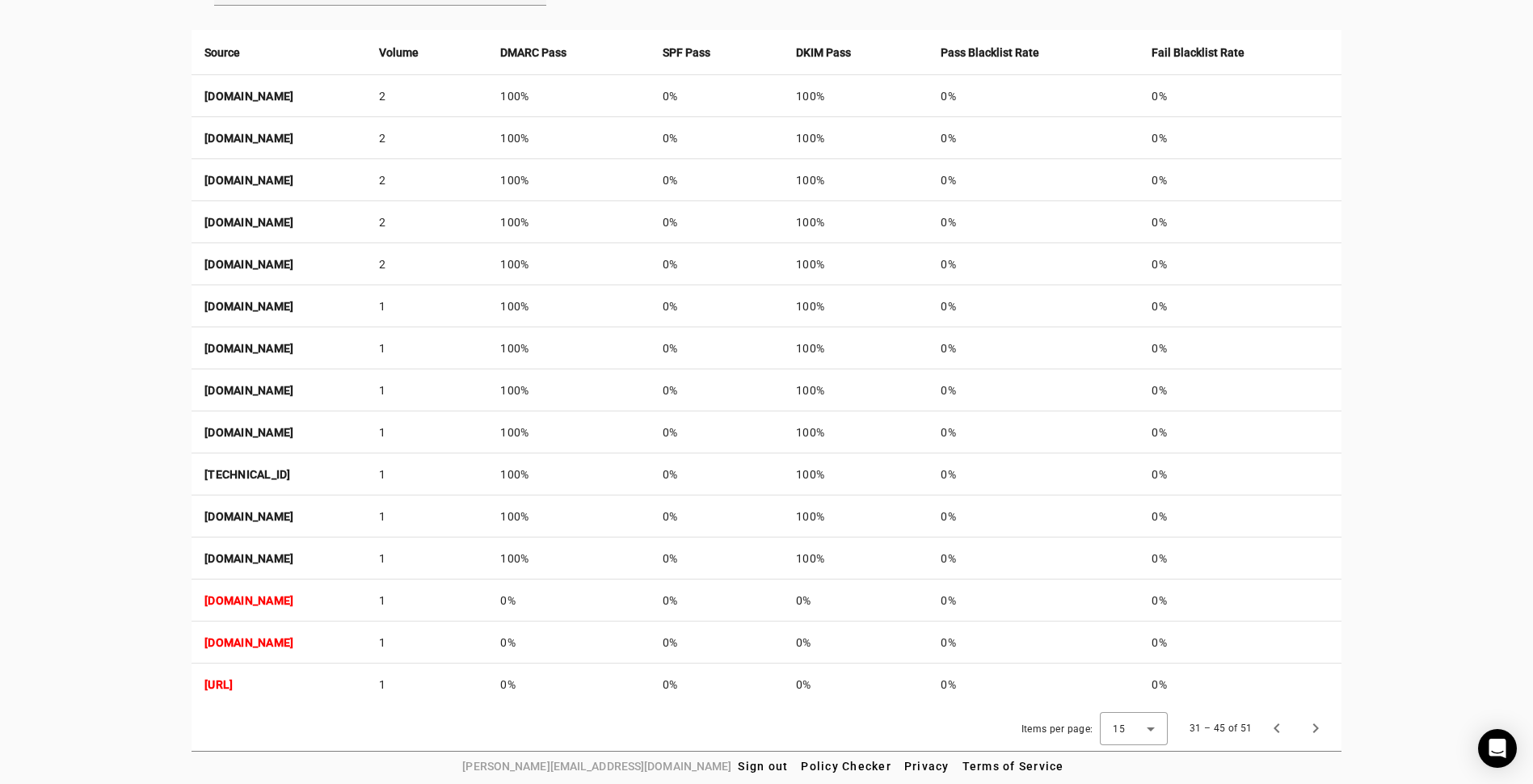
click at [288, 598] on strong "[DOMAIN_NAME]" at bounding box center [249, 600] width 89 height 13
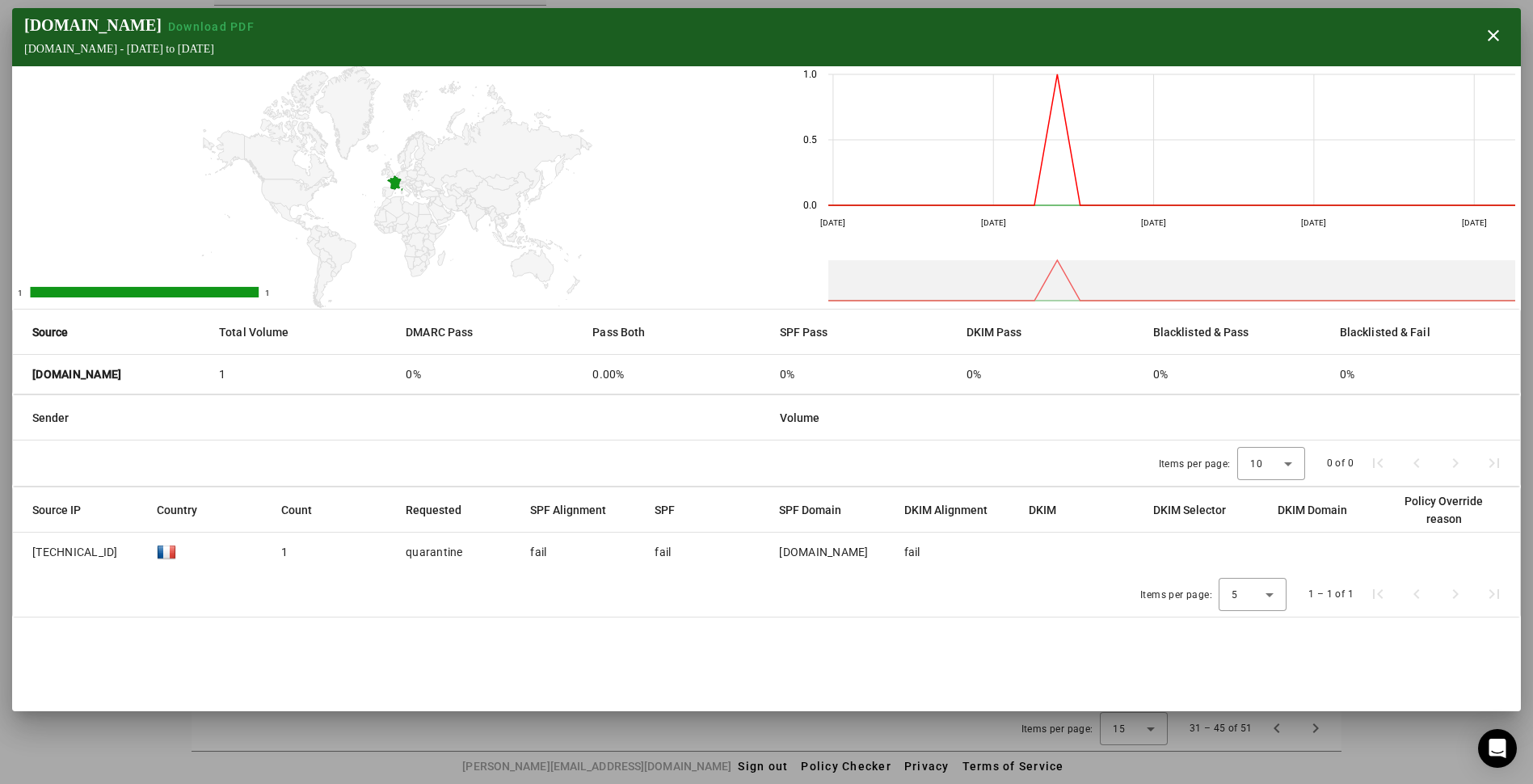
drag, startPoint x: 147, startPoint y: 374, endPoint x: 25, endPoint y: 382, distance: 122.3
click at [25, 382] on mat-cell "[DOMAIN_NAME]" at bounding box center [109, 374] width 193 height 39
copy strong "[DOMAIN_NAME]"
click at [191, 26] on span "Download PDF" at bounding box center [211, 27] width 87 height 13
click at [1499, 36] on span "button" at bounding box center [1493, 36] width 39 height 39
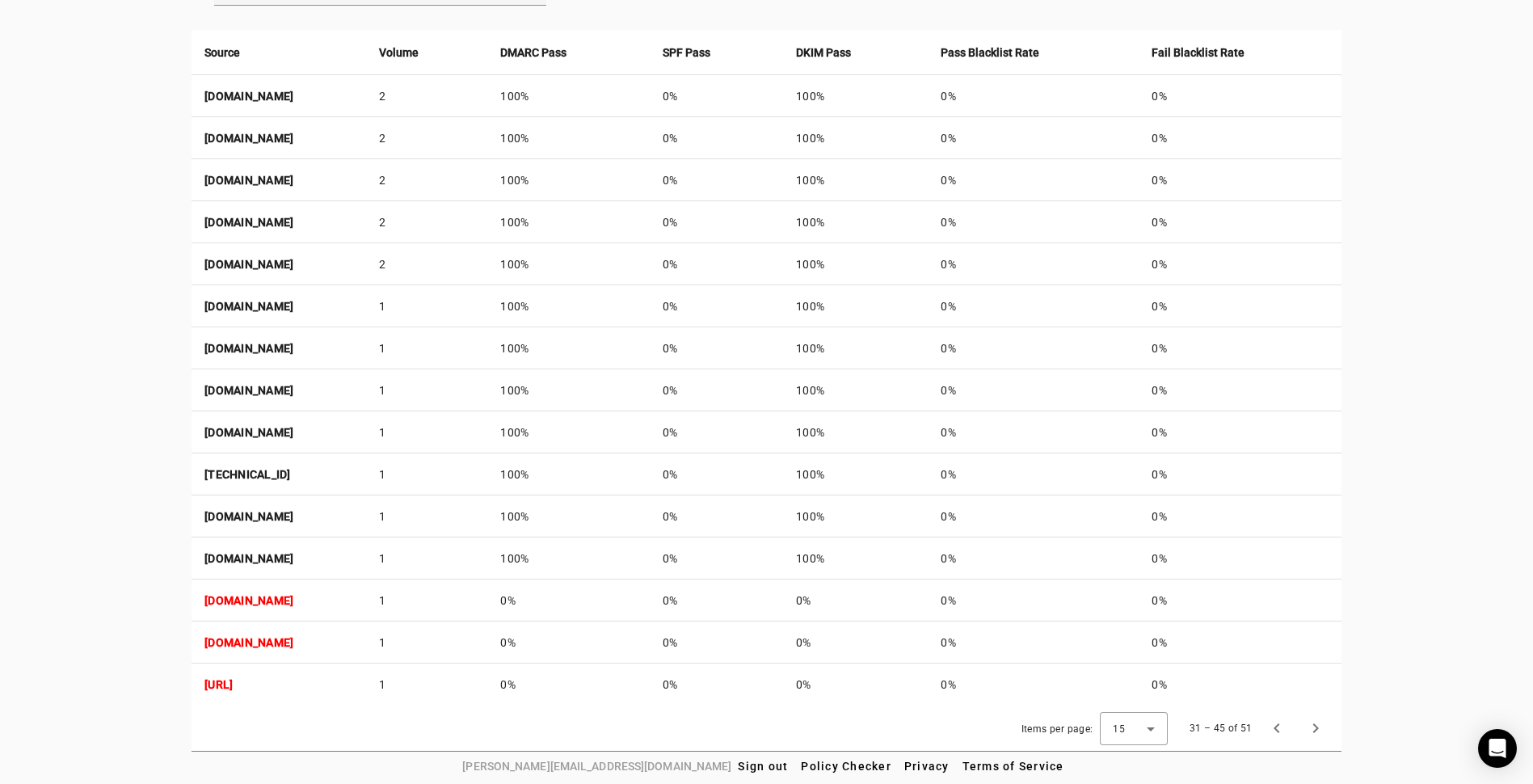
click at [239, 642] on strong "[DOMAIN_NAME]" at bounding box center [249, 643] width 89 height 13
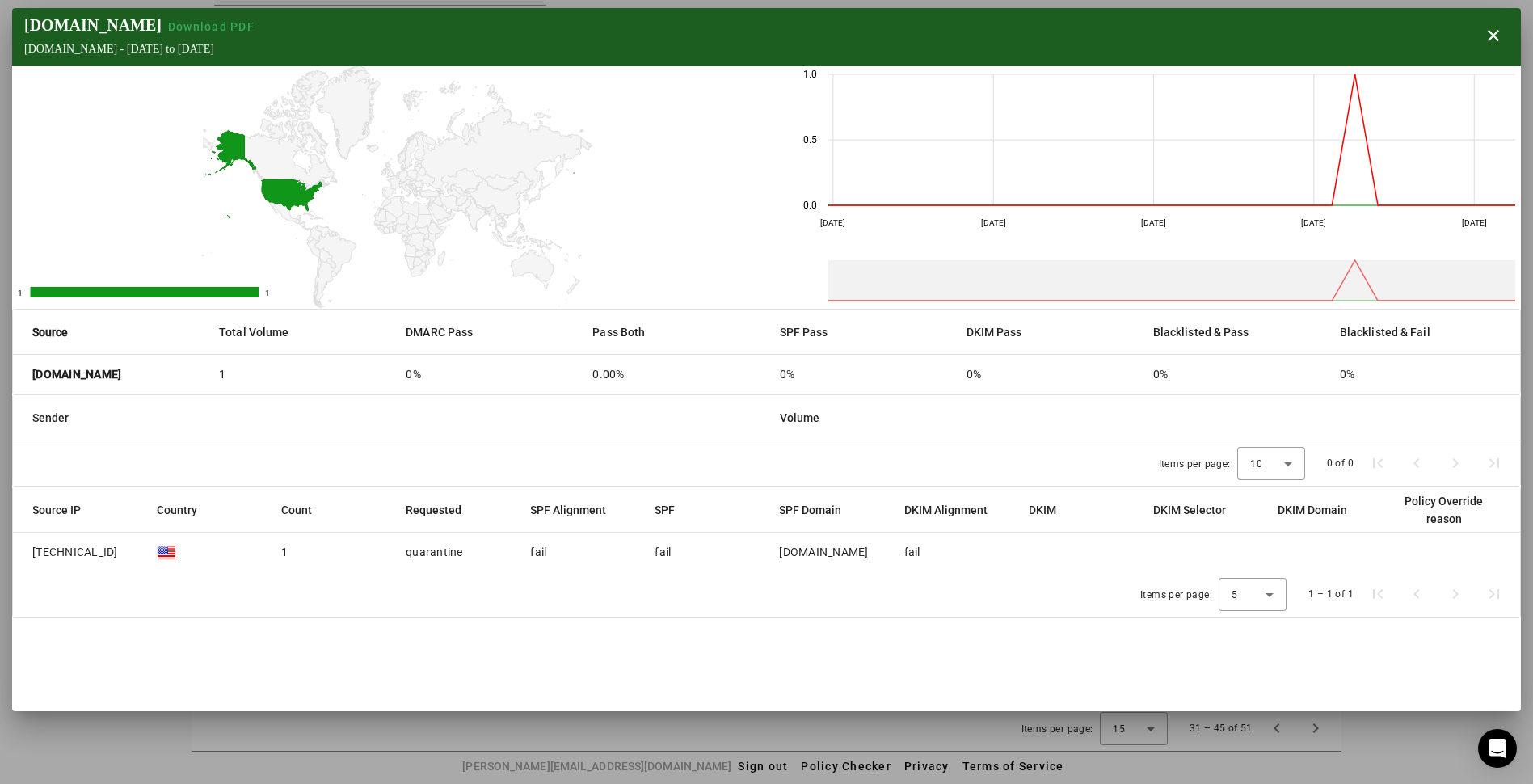
drag, startPoint x: 172, startPoint y: 382, endPoint x: 28, endPoint y: 376, distance: 144.1
click at [28, 376] on mat-cell "[DOMAIN_NAME]" at bounding box center [109, 374] width 193 height 39
copy strong "[DOMAIN_NAME]"
click at [227, 28] on span "Download PDF" at bounding box center [211, 27] width 87 height 13
click at [1511, 37] on span "button" at bounding box center [1493, 36] width 39 height 39
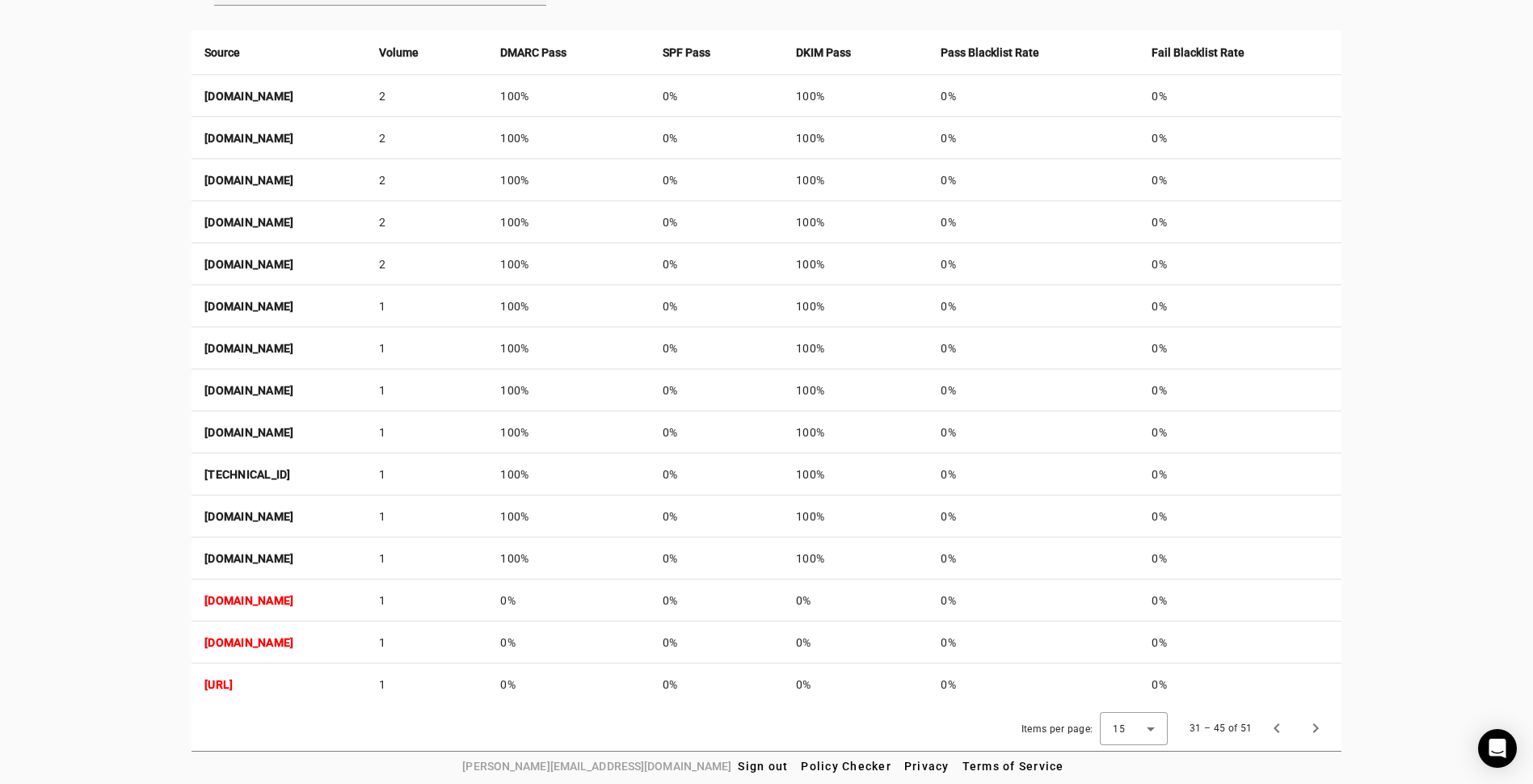
click at [232, 686] on strong "[URL]" at bounding box center [219, 684] width 29 height 13
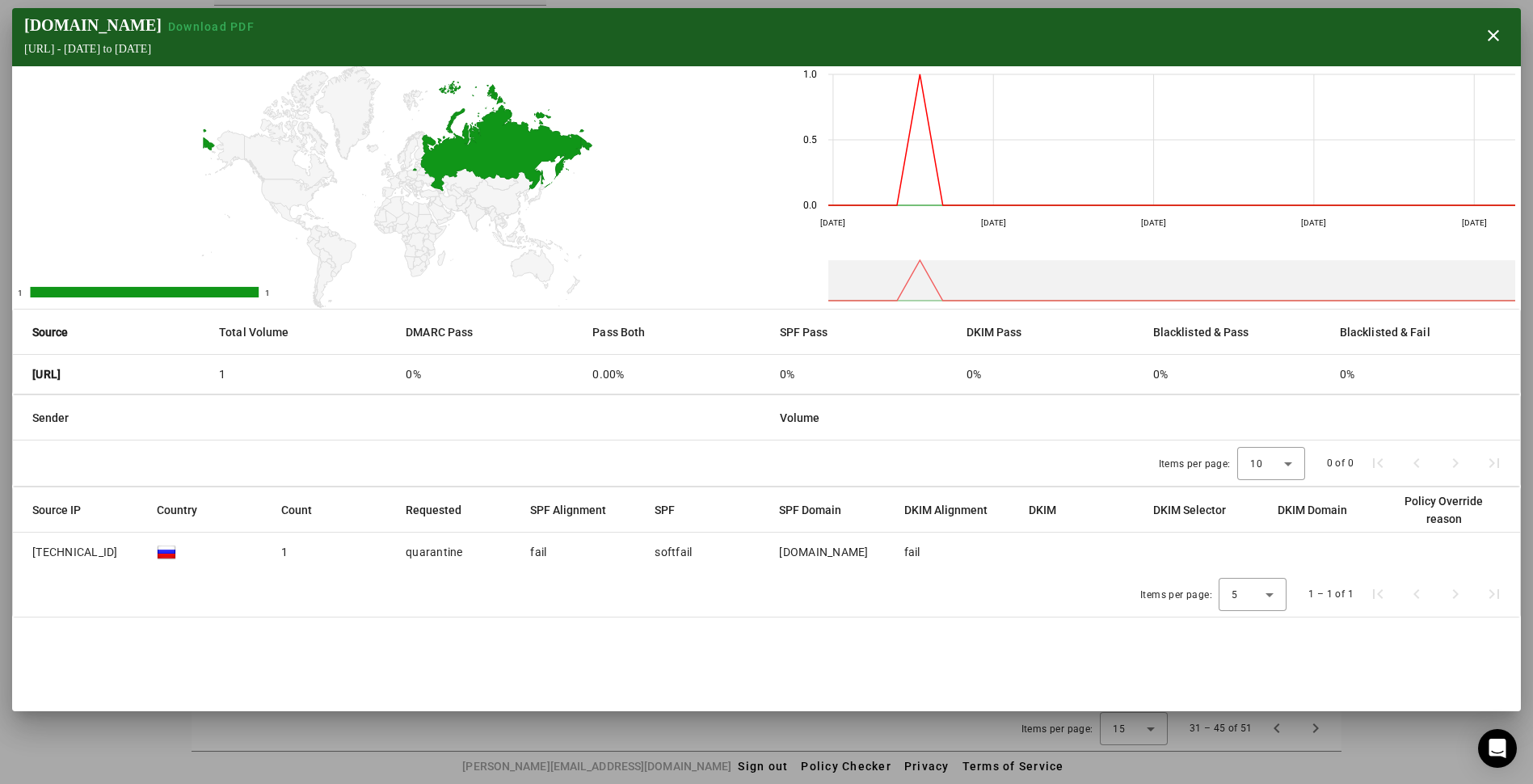
drag, startPoint x: 128, startPoint y: 384, endPoint x: 24, endPoint y: 381, distance: 104.0
click at [24, 381] on mat-cell "[URL]" at bounding box center [109, 374] width 193 height 39
copy strong "[URL]"
click at [694, 202] on rect "A chart." at bounding box center [392, 187] width 761 height 243
click at [180, 25] on span "Download PDF" at bounding box center [211, 27] width 87 height 13
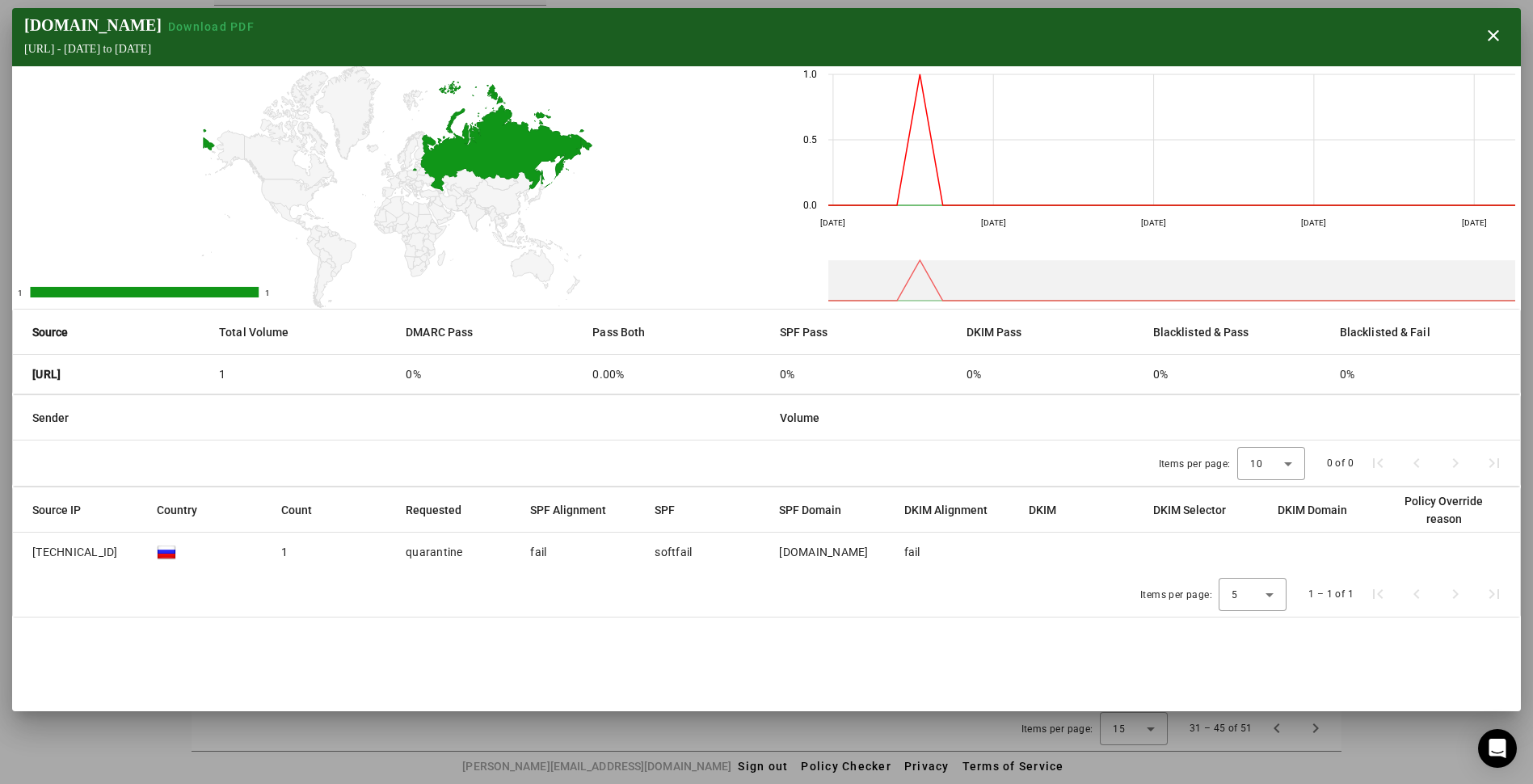
click at [1503, 37] on span "button" at bounding box center [1493, 36] width 39 height 39
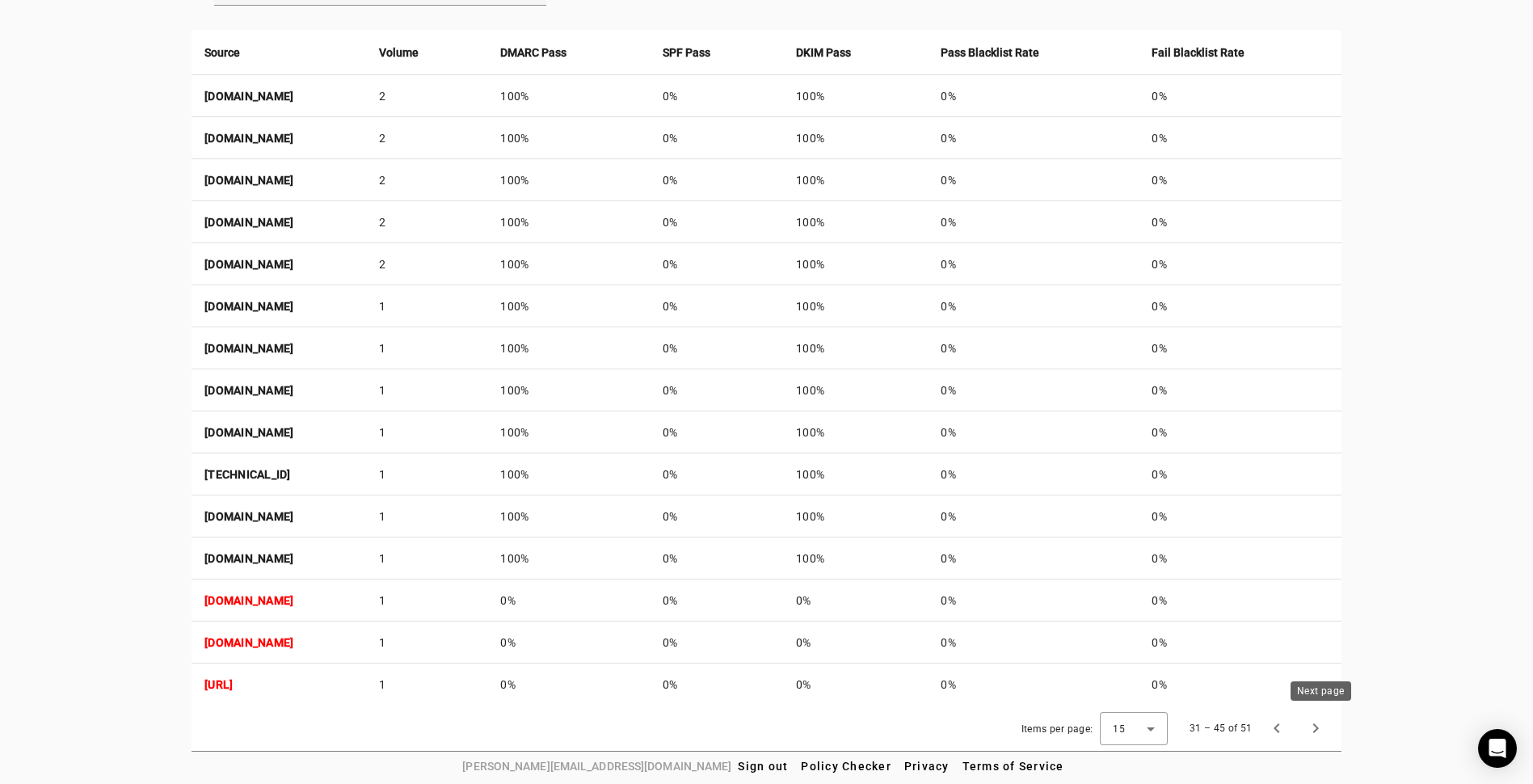
click at [1325, 723] on span "Next page" at bounding box center [1315, 728] width 39 height 39
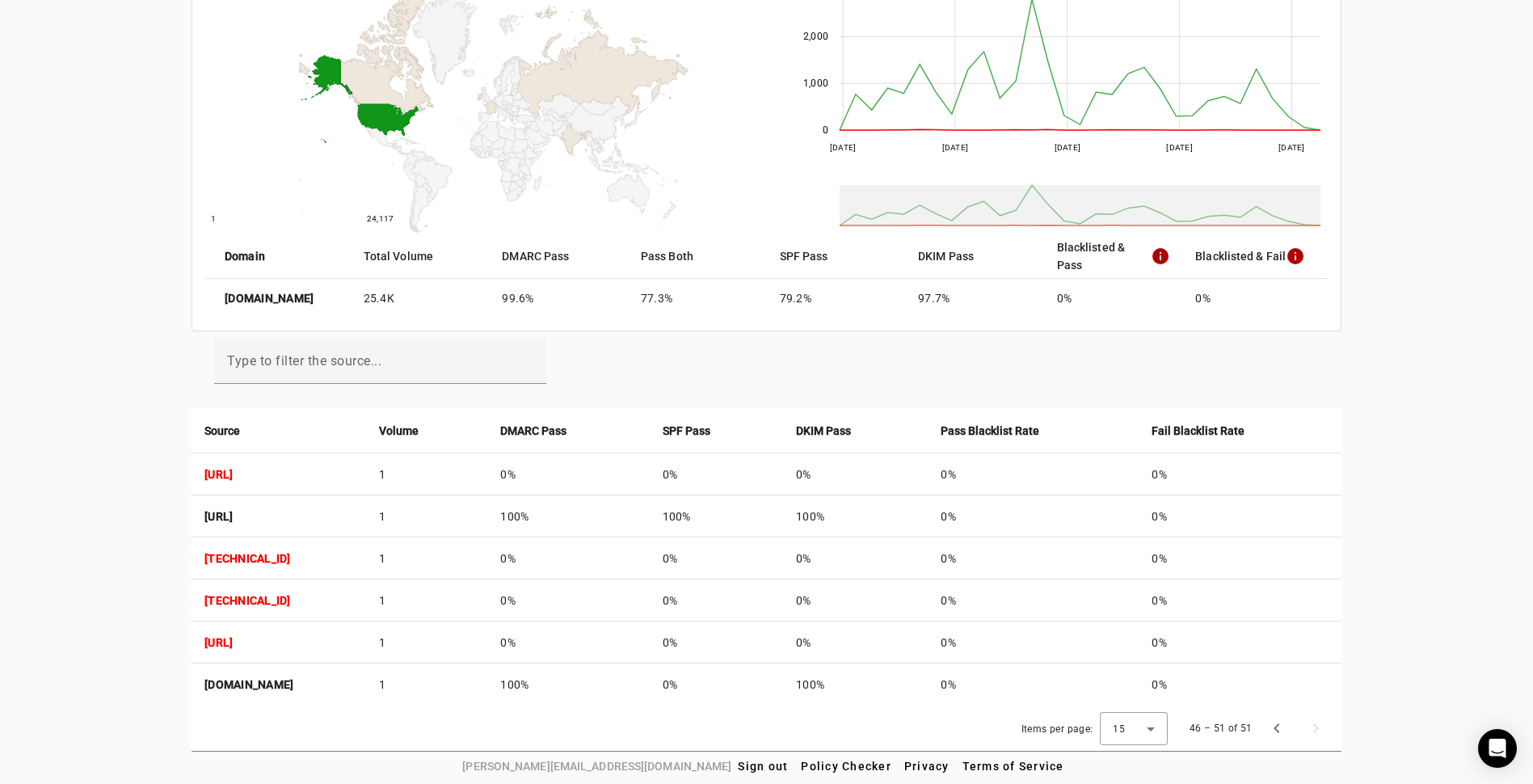
scroll to position [0, 0]
